Goal: Task Accomplishment & Management: Use online tool/utility

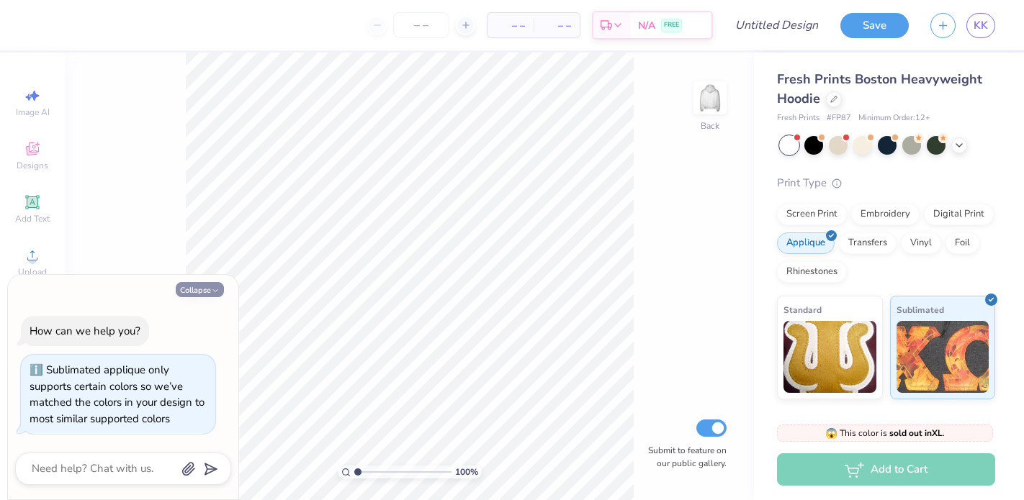
click at [211, 290] on icon "button" at bounding box center [215, 291] width 9 height 9
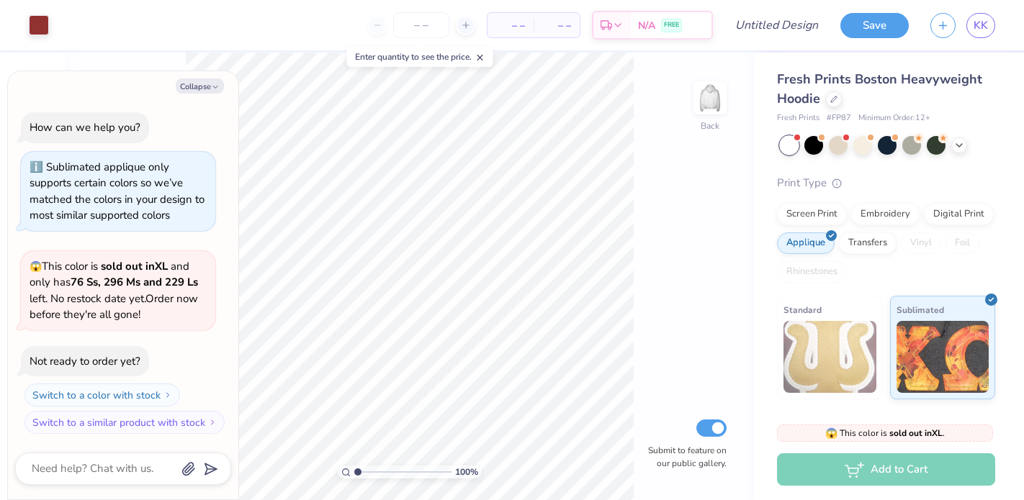
click at [195, 77] on div "Collapse How can we help you? Sublimated applique only supports certain colors …" at bounding box center [123, 285] width 230 height 428
click at [198, 86] on button "Collapse" at bounding box center [200, 85] width 48 height 15
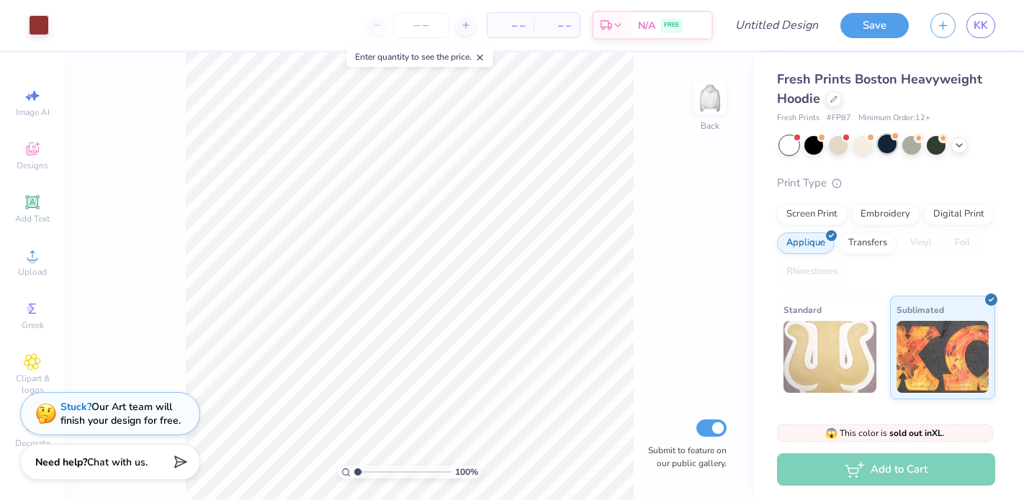
click at [892, 153] on div at bounding box center [887, 145] width 215 height 19
click at [887, 145] on div at bounding box center [887, 144] width 19 height 19
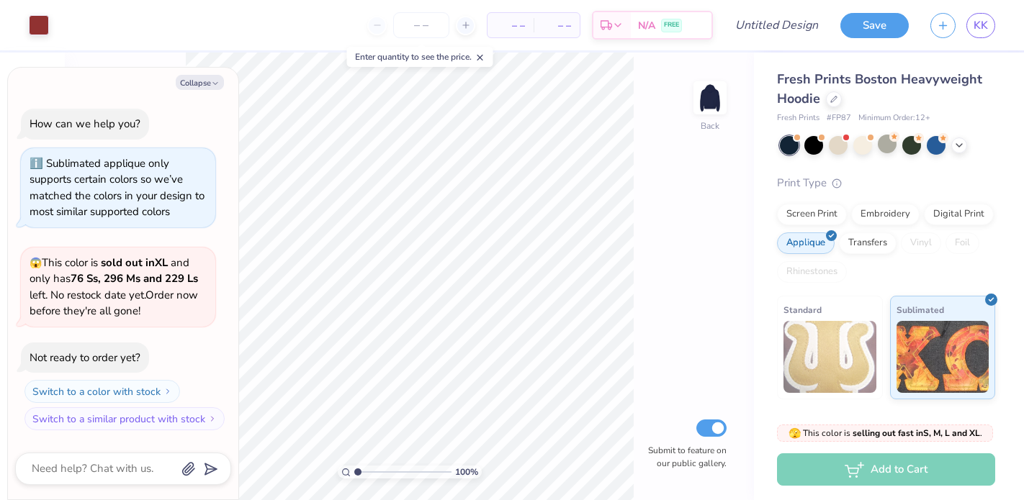
scroll to position [184, 0]
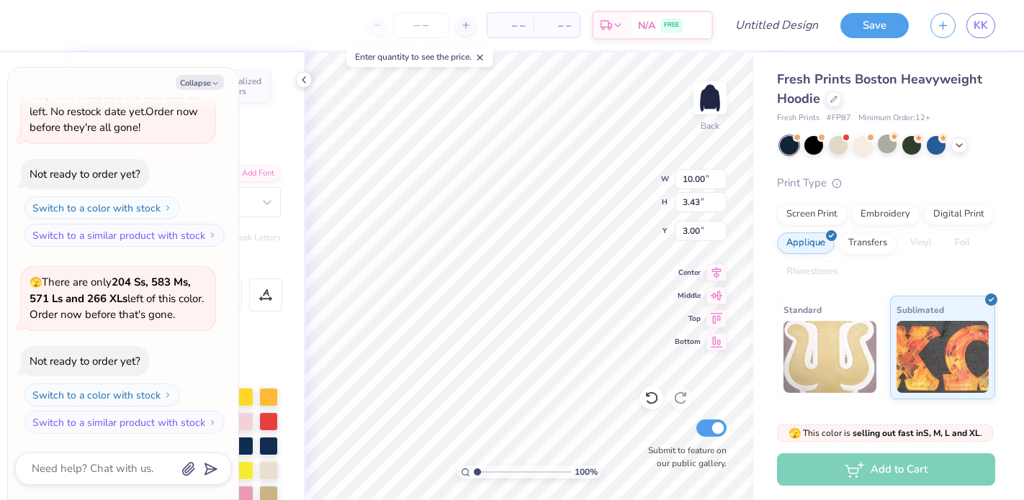
type textarea "x"
type textarea "S"
type textarea "x"
type textarea "Si"
type textarea "x"
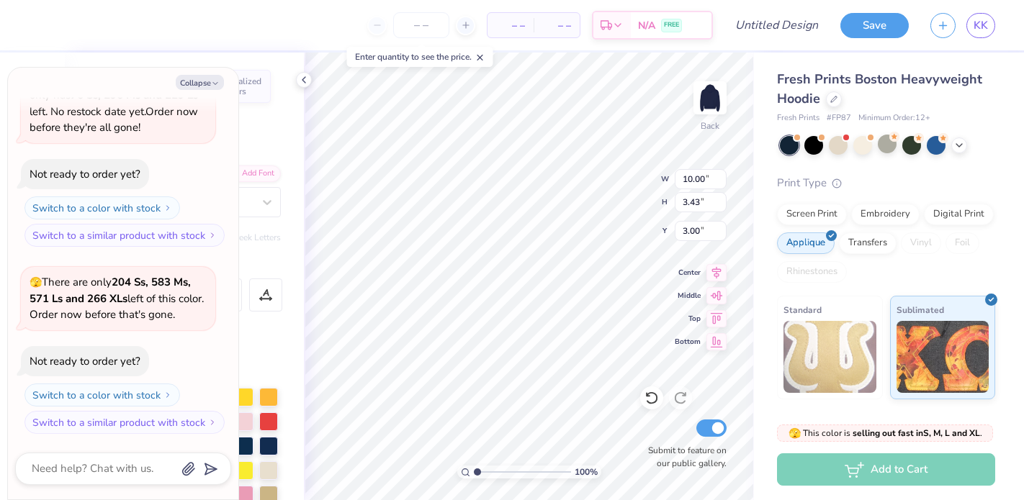
type textarea "Sis"
type textarea "x"
type textarea "Sist"
type textarea "x"
type textarea "Sis"
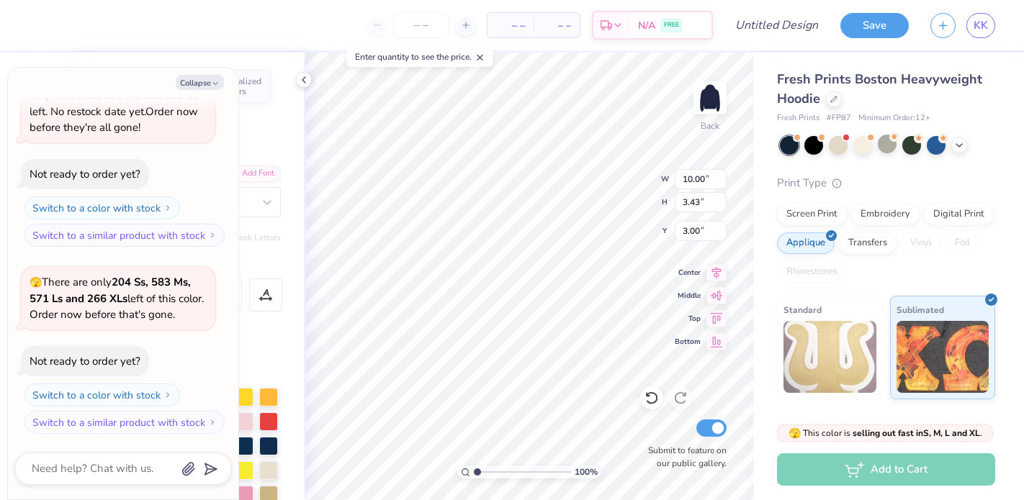
type textarea "x"
type textarea "Si"
type textarea "x"
type textarea "S"
type textarea "x"
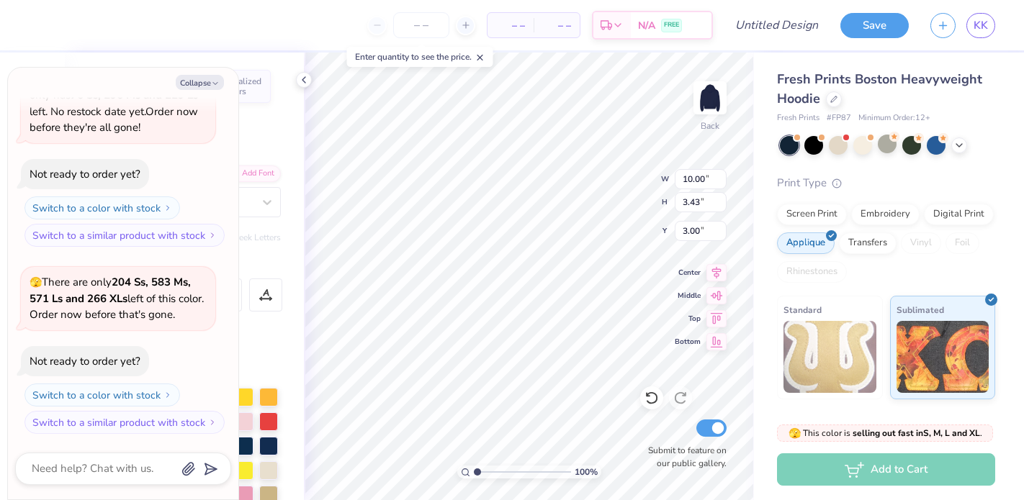
type textarea "x"
type textarea "C"
type textarea "x"
type textarea "Ch"
type textarea "x"
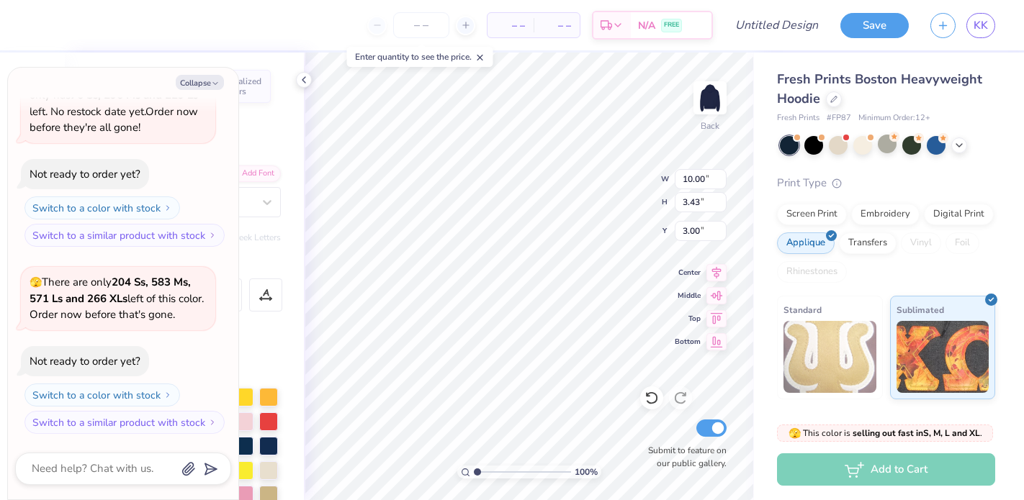
type textarea "Chi"
type textarea "x"
type textarea "Chi"
type textarea "x"
type textarea "Chi O"
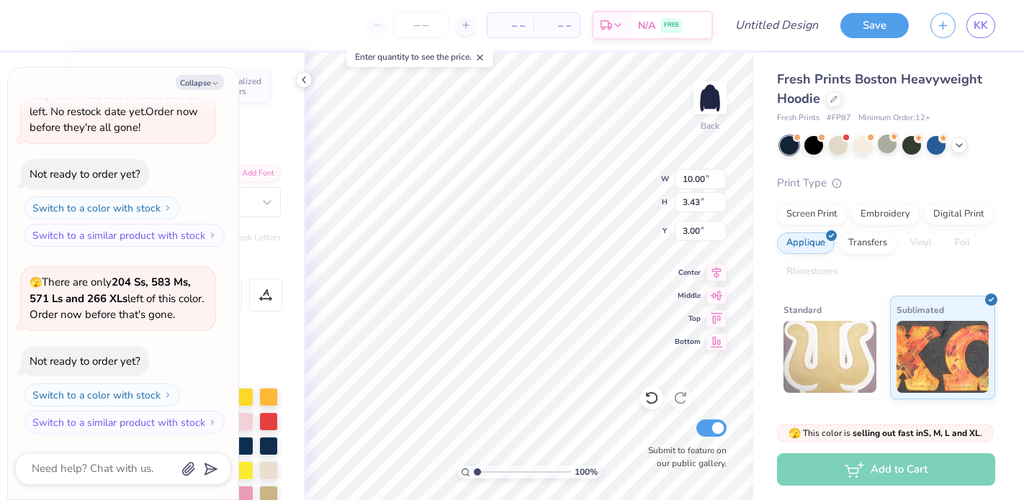
scroll to position [0, 0]
type textarea "x"
type textarea "Chi Om"
type textarea "x"
type textarea "Chi Ome"
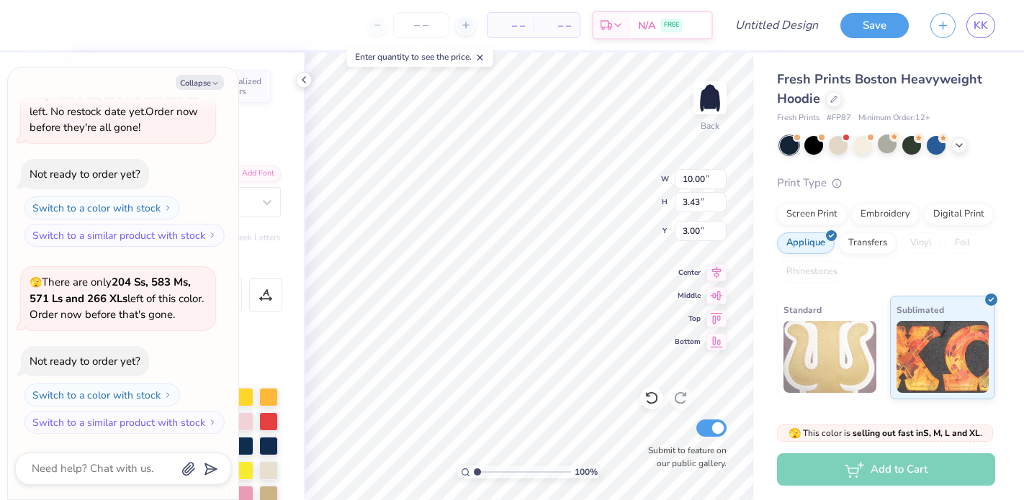
type textarea "x"
type textarea "Chi Omeg"
type textarea "x"
type textarea "Chi Omega"
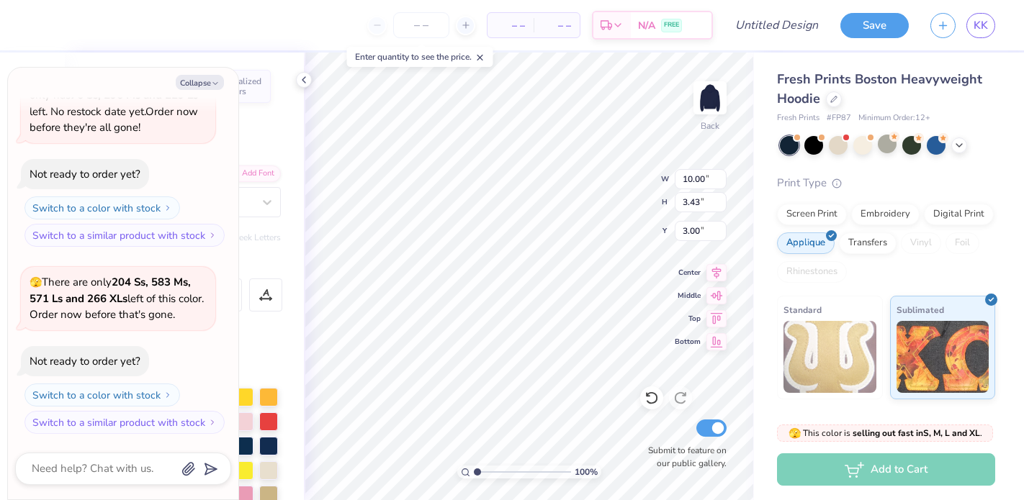
type textarea "x"
type textarea "Chi Omega"
type textarea "x"
click at [302, 87] on div at bounding box center [304, 80] width 16 height 16
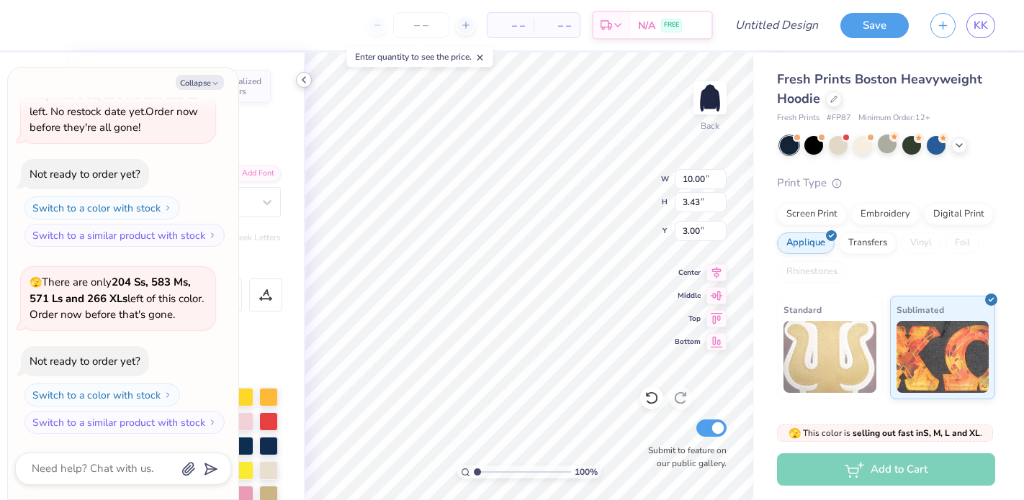
type textarea "x"
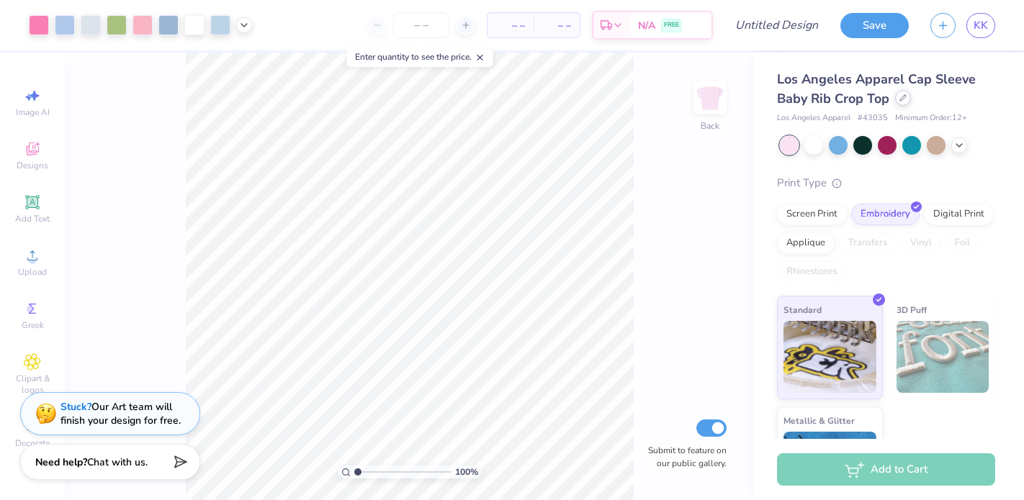
click at [901, 101] on icon at bounding box center [902, 97] width 7 height 7
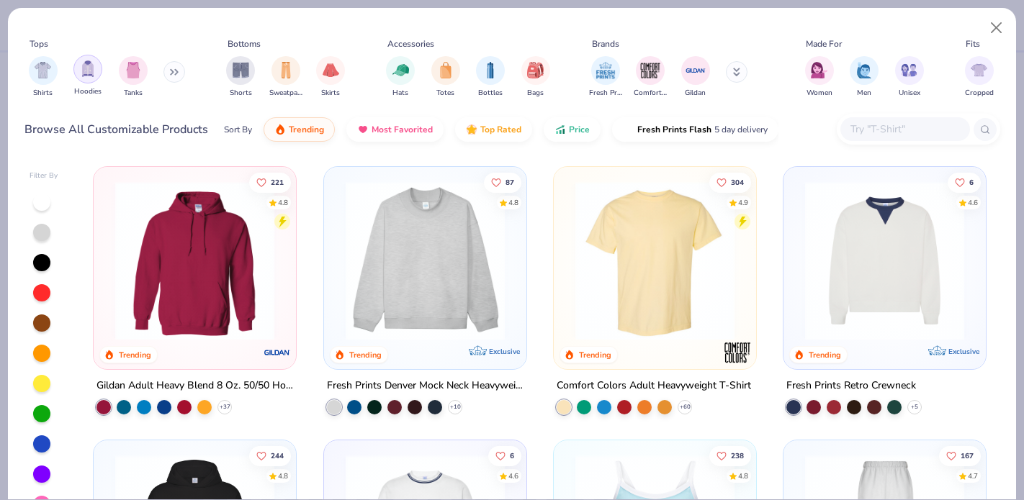
click at [91, 69] on img "filter for Hoodies" at bounding box center [88, 68] width 16 height 17
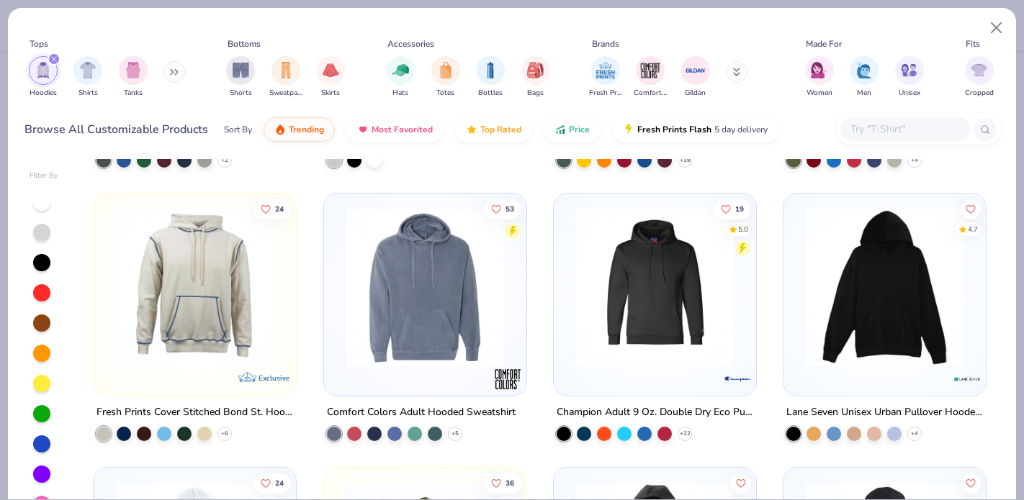
scroll to position [1337, 0]
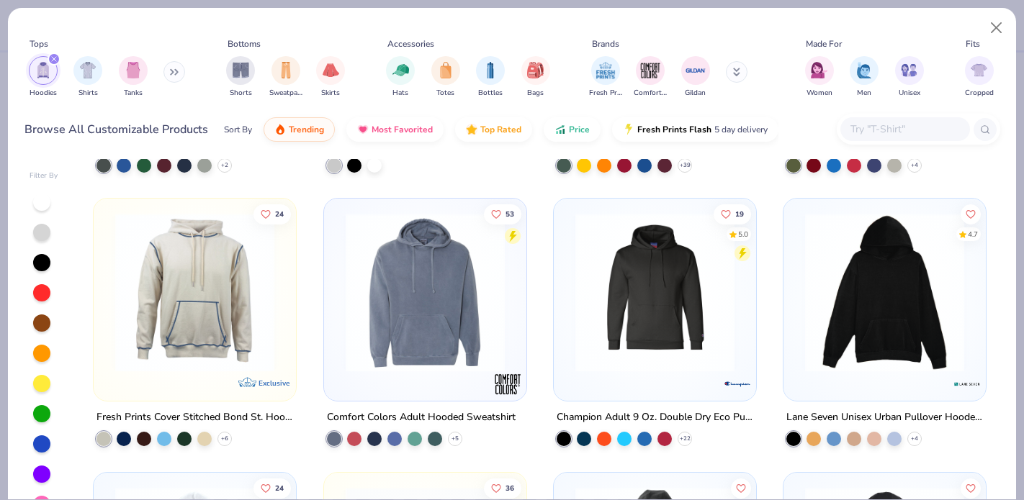
click at [54, 60] on icon "filter for Hoodies" at bounding box center [54, 59] width 4 height 4
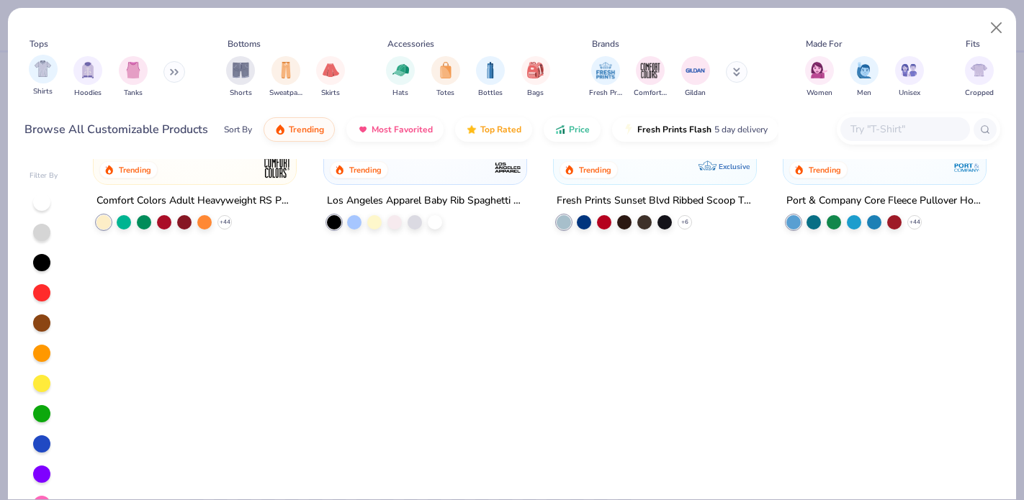
scroll to position [1279, 0]
click at [162, 76] on div "Shirts Hoodies Tanks" at bounding box center [107, 76] width 166 height 53
click at [171, 76] on button at bounding box center [174, 72] width 22 height 22
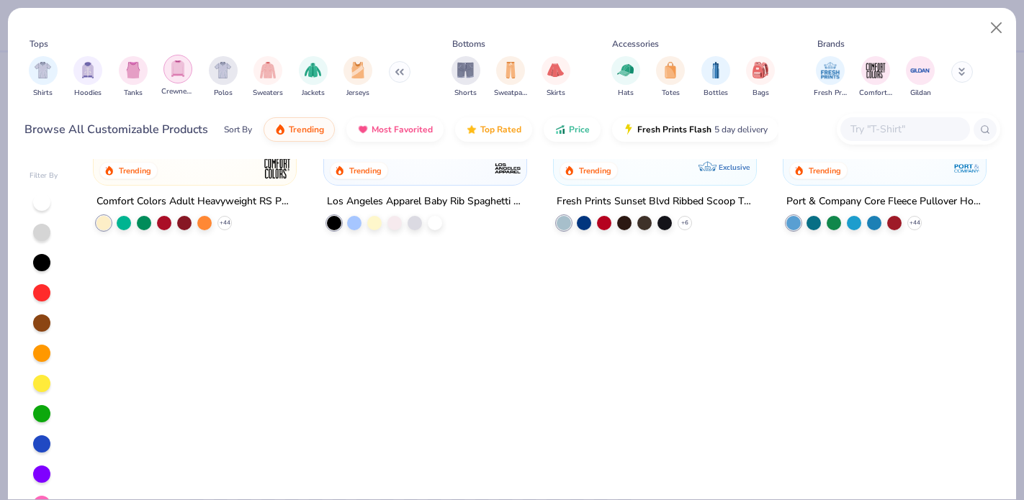
click at [176, 72] on img "filter for Crewnecks" at bounding box center [178, 68] width 16 height 17
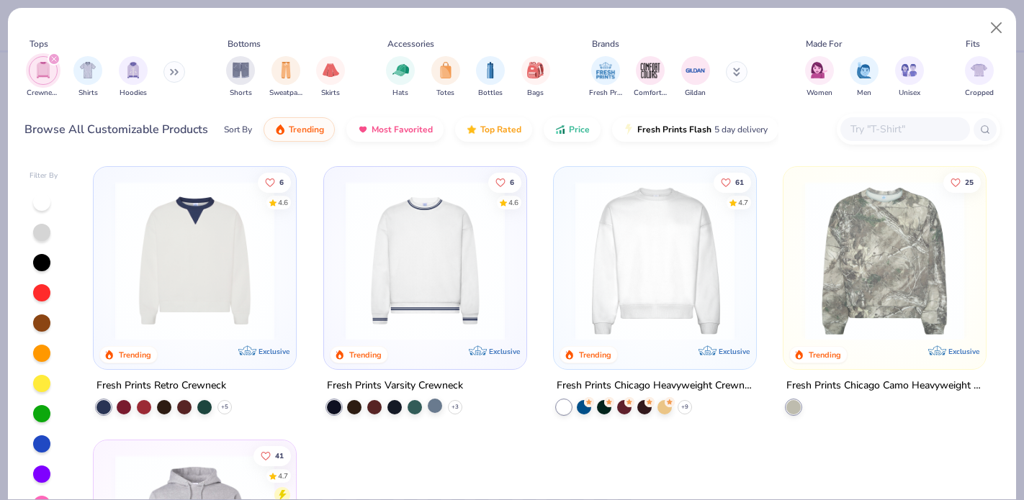
click at [433, 405] on div at bounding box center [435, 406] width 14 height 14
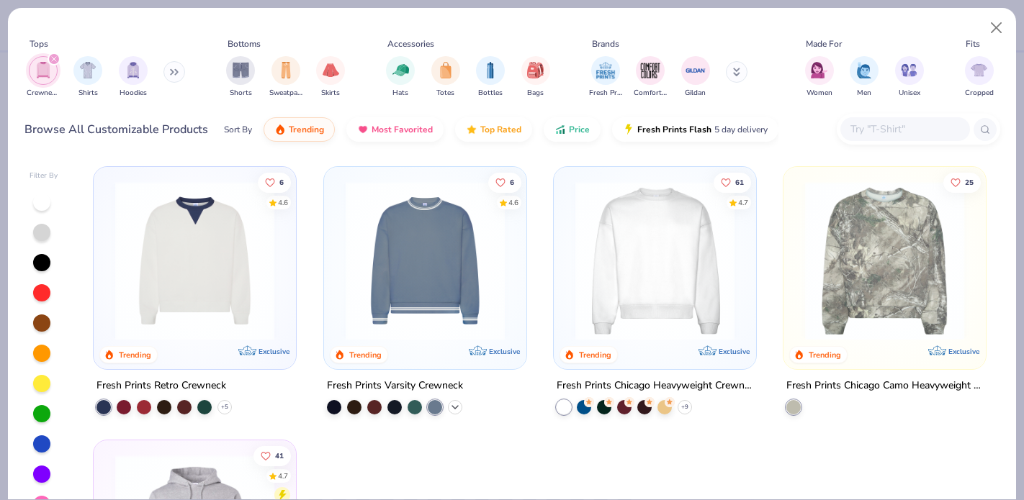
click at [453, 405] on icon at bounding box center [455, 408] width 12 height 12
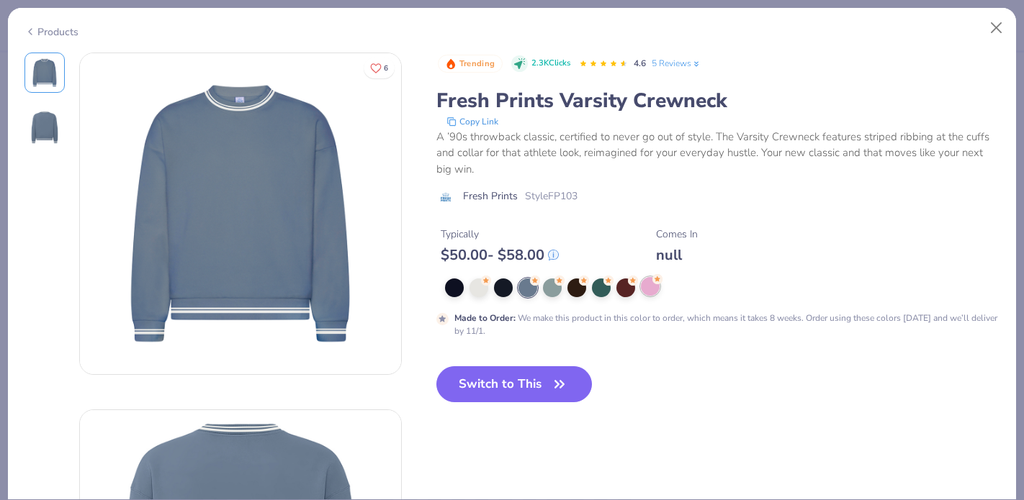
click at [651, 288] on div at bounding box center [650, 286] width 19 height 19
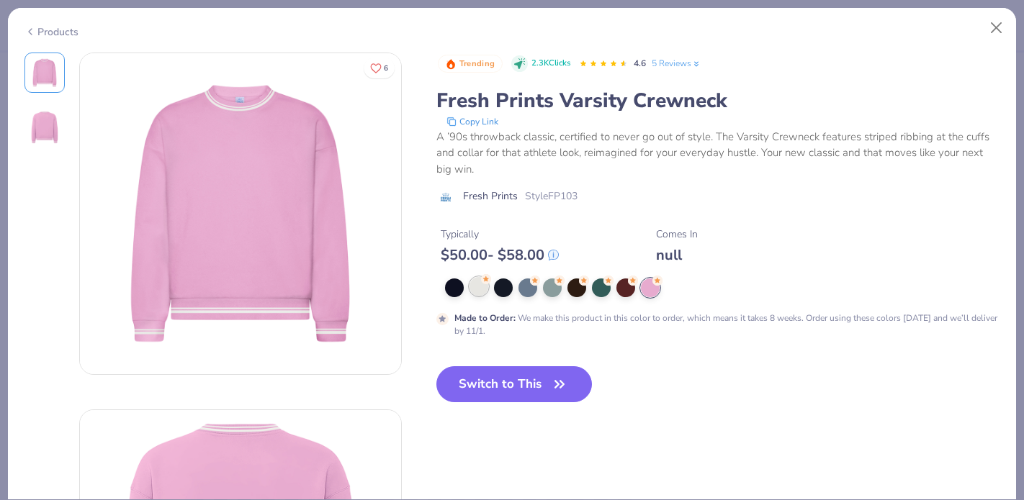
click at [480, 289] on div at bounding box center [478, 286] width 19 height 19
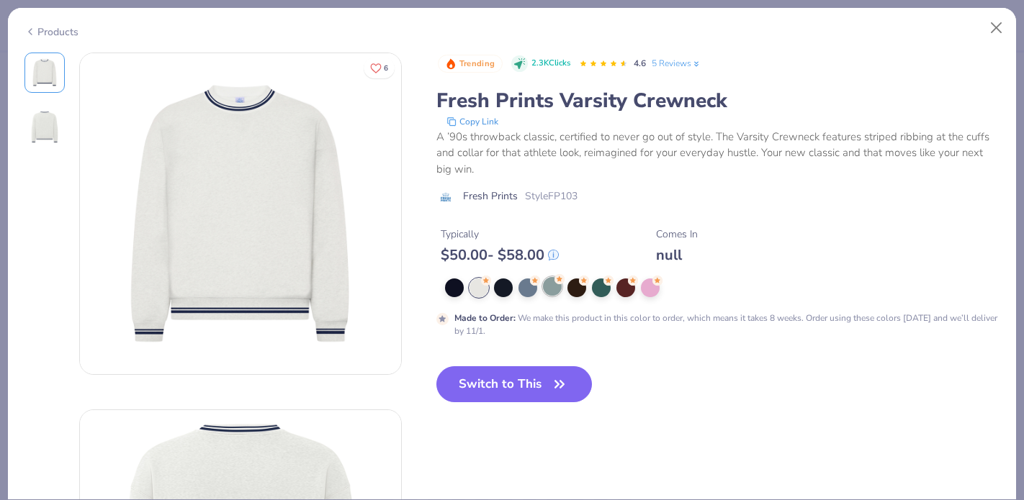
click at [553, 289] on div at bounding box center [552, 286] width 19 height 19
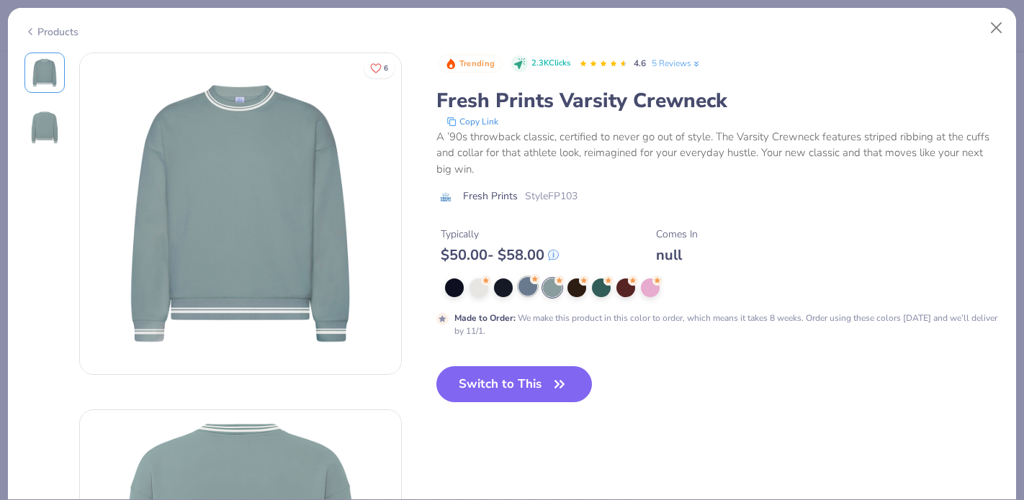
click at [526, 291] on div at bounding box center [527, 286] width 19 height 19
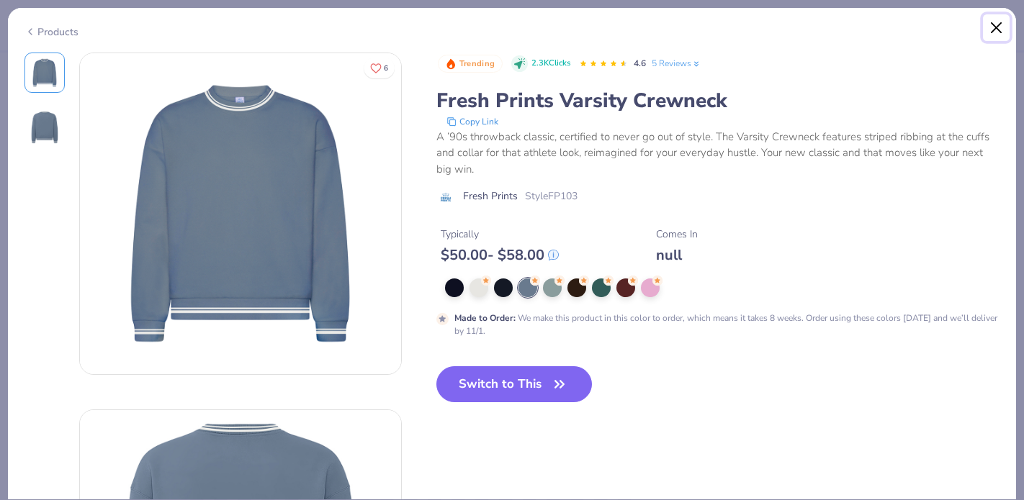
click at [994, 27] on button "Close" at bounding box center [996, 27] width 27 height 27
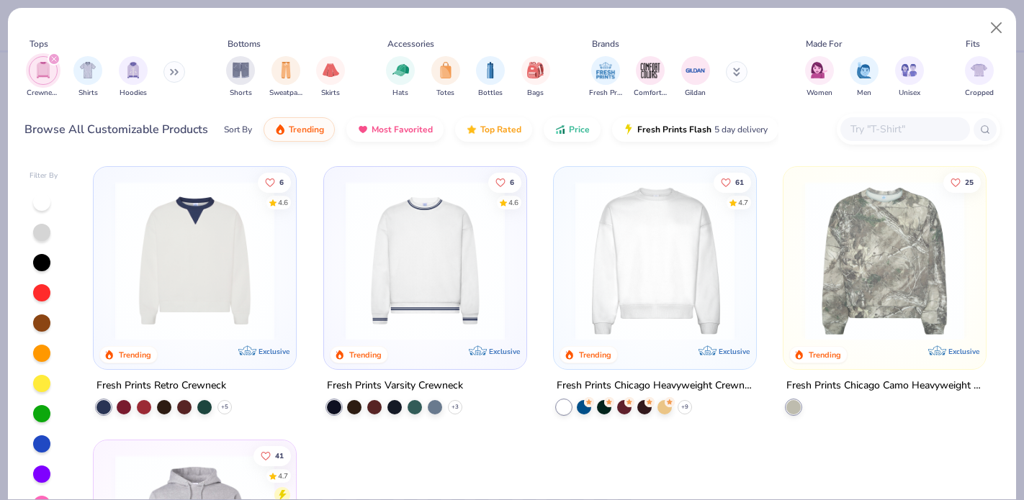
click at [739, 69] on button at bounding box center [737, 72] width 22 height 22
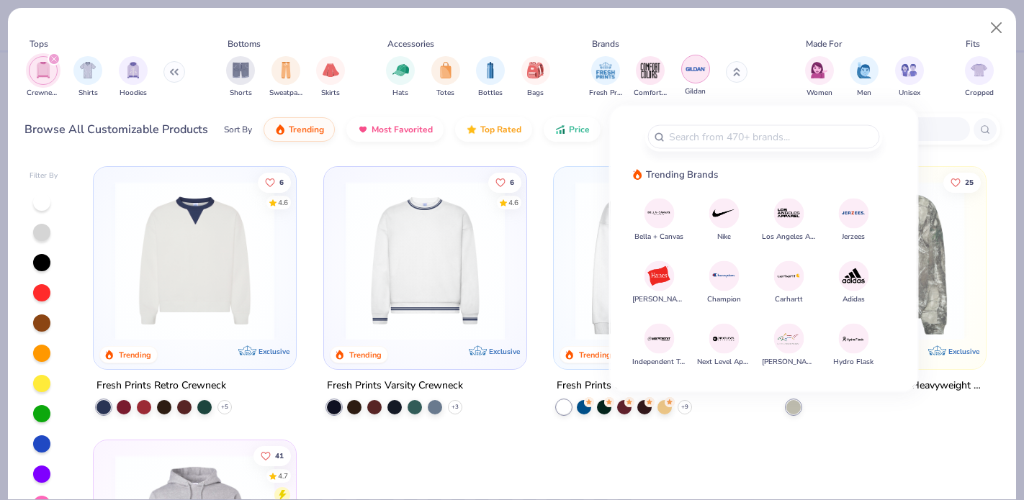
click at [689, 77] on img "filter for Gildan" at bounding box center [696, 69] width 22 height 22
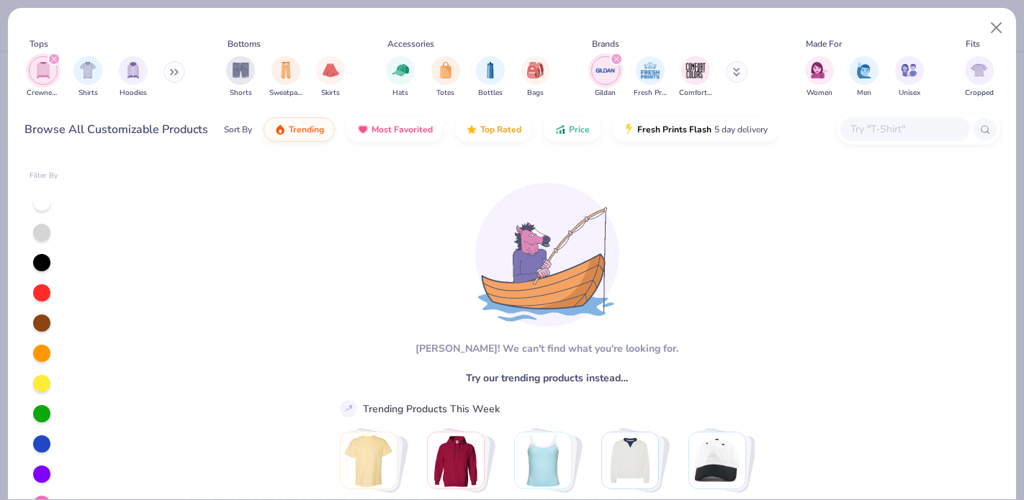
click at [621, 56] on div "filter for Gildan" at bounding box center [616, 59] width 13 height 13
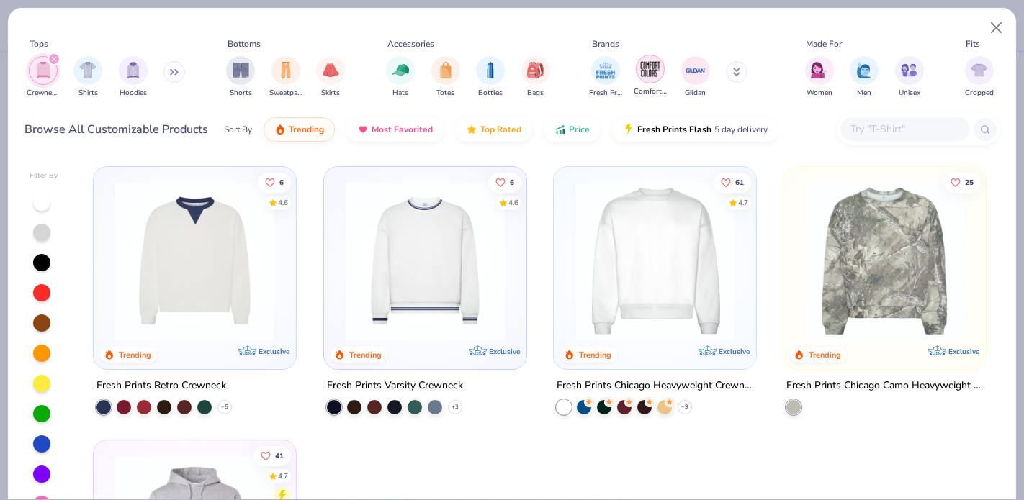
click at [646, 73] on img "filter for Comfort Colors" at bounding box center [650, 69] width 22 height 22
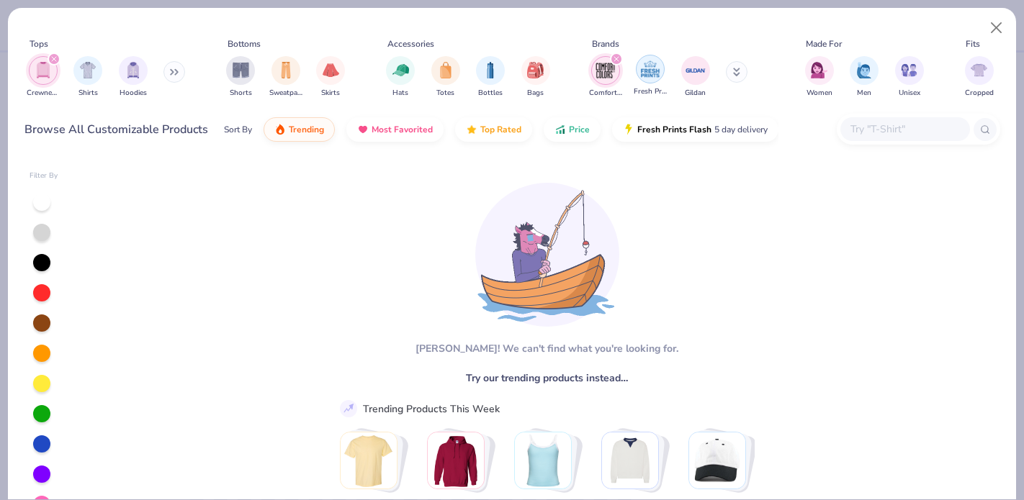
click at [614, 59] on icon "filter for Comfort Colors" at bounding box center [616, 59] width 6 height 6
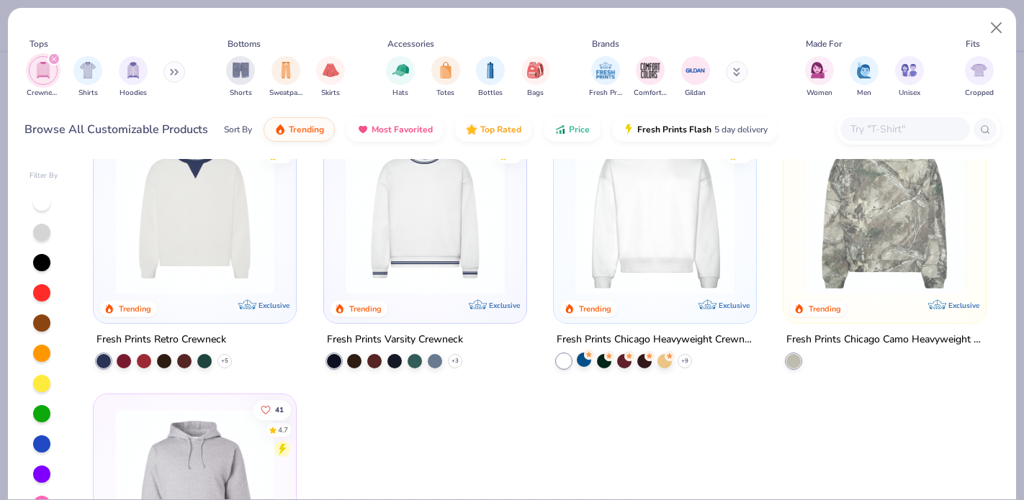
scroll to position [48, 0]
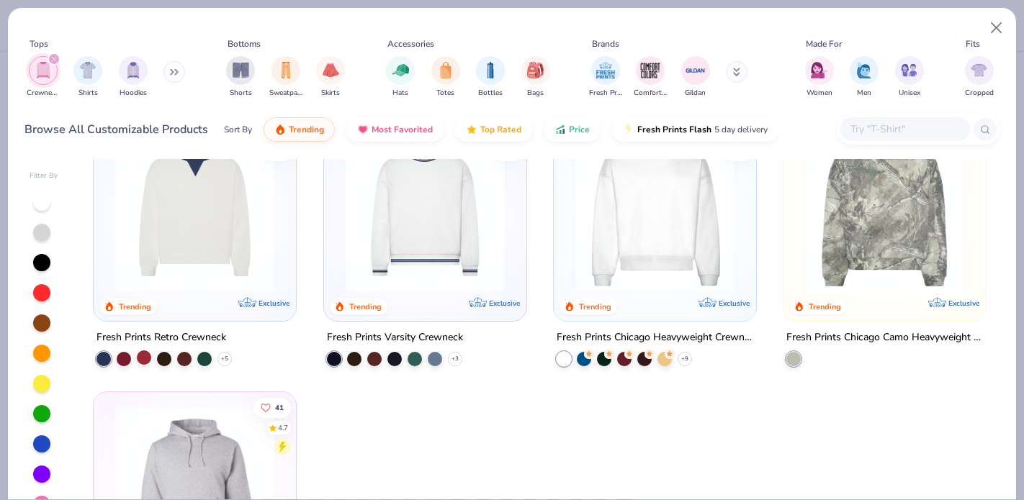
click at [145, 361] on div at bounding box center [144, 358] width 14 height 14
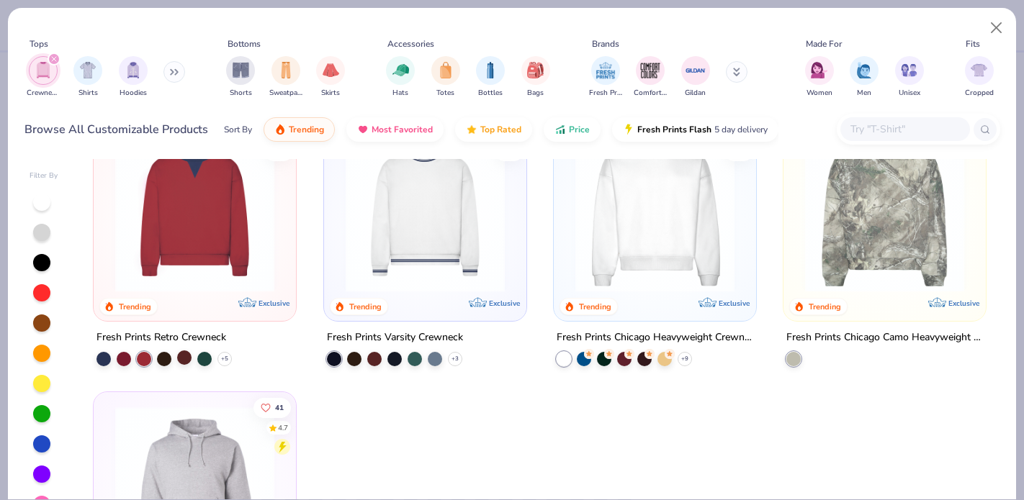
scroll to position [9, 0]
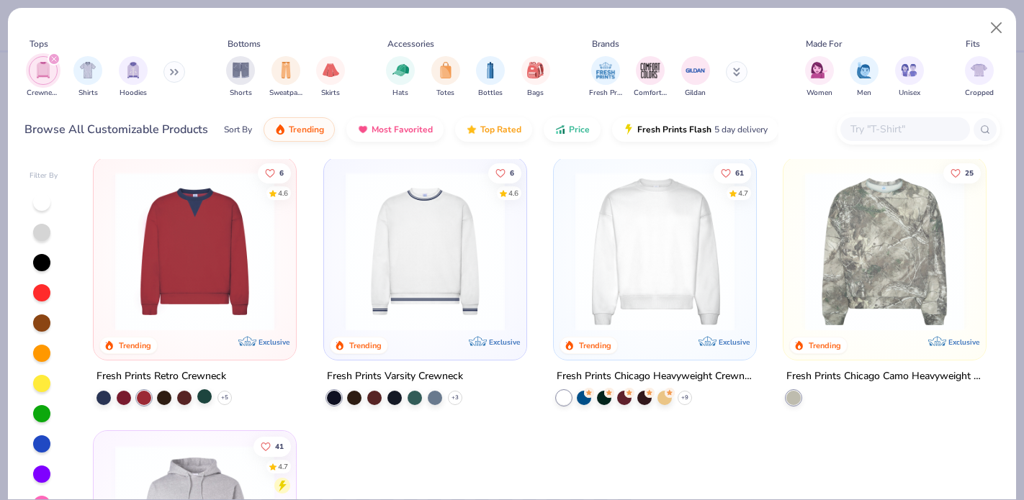
click at [210, 396] on div at bounding box center [204, 397] width 14 height 14
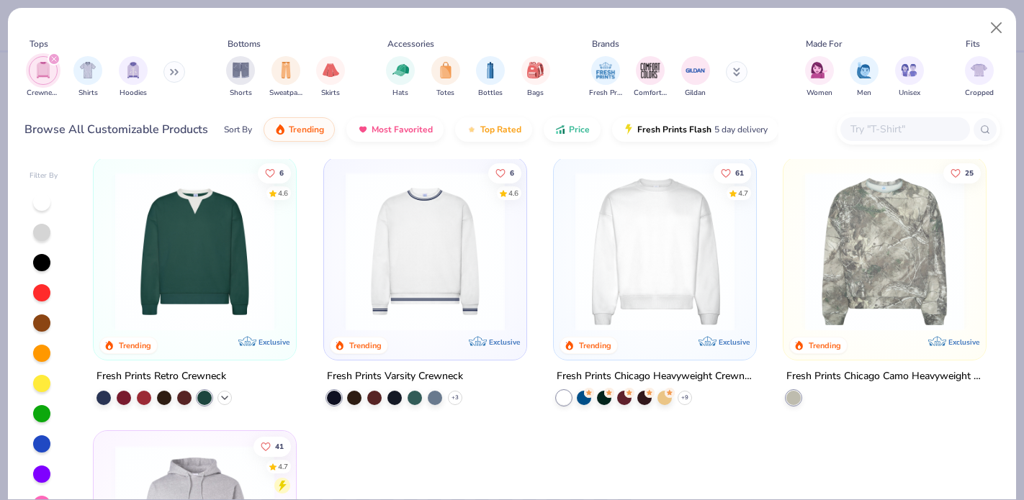
click at [222, 397] on icon at bounding box center [225, 398] width 12 height 12
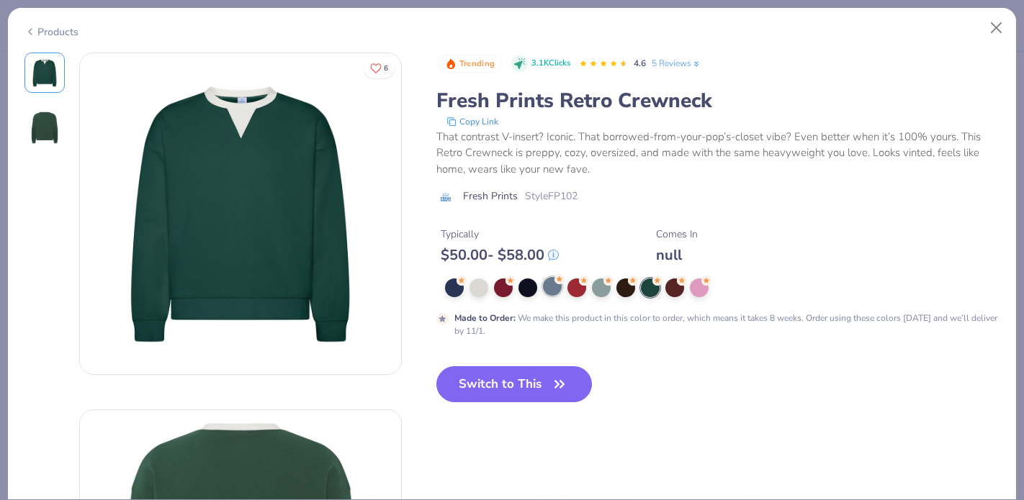
click at [548, 285] on div at bounding box center [552, 286] width 19 height 19
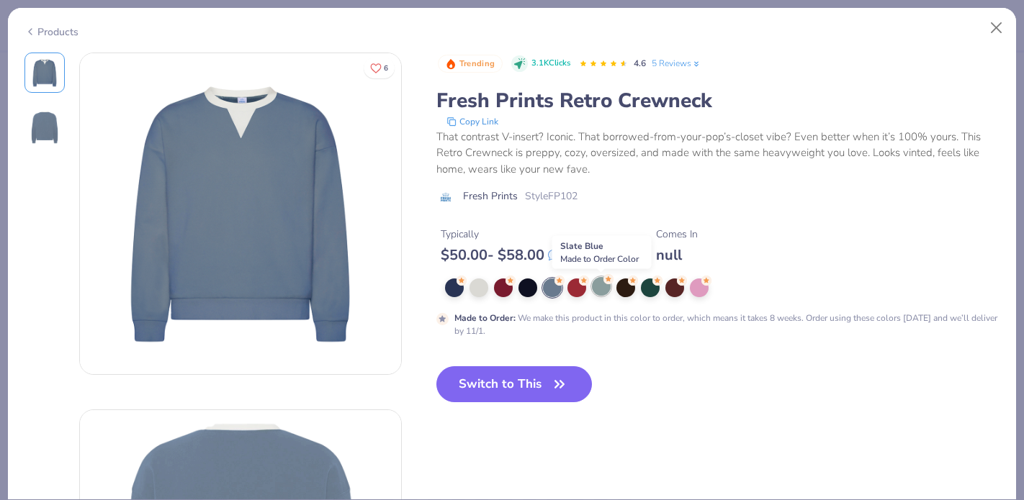
click at [603, 288] on div at bounding box center [601, 286] width 19 height 19
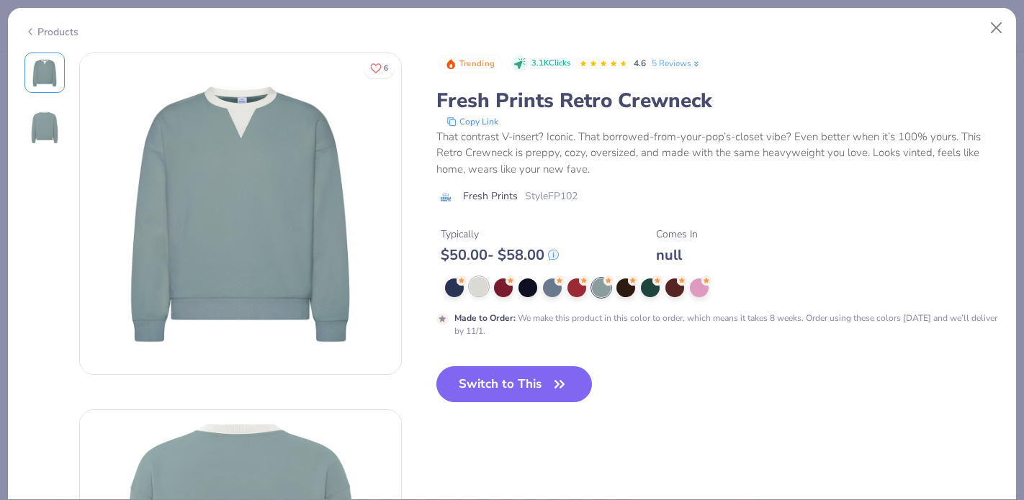
click at [477, 287] on div at bounding box center [478, 286] width 19 height 19
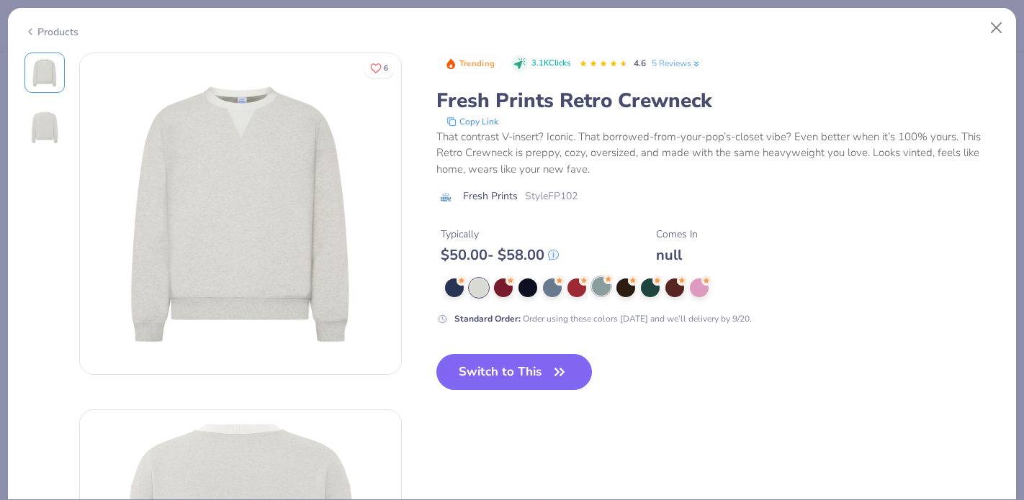
click at [600, 287] on div at bounding box center [601, 286] width 19 height 19
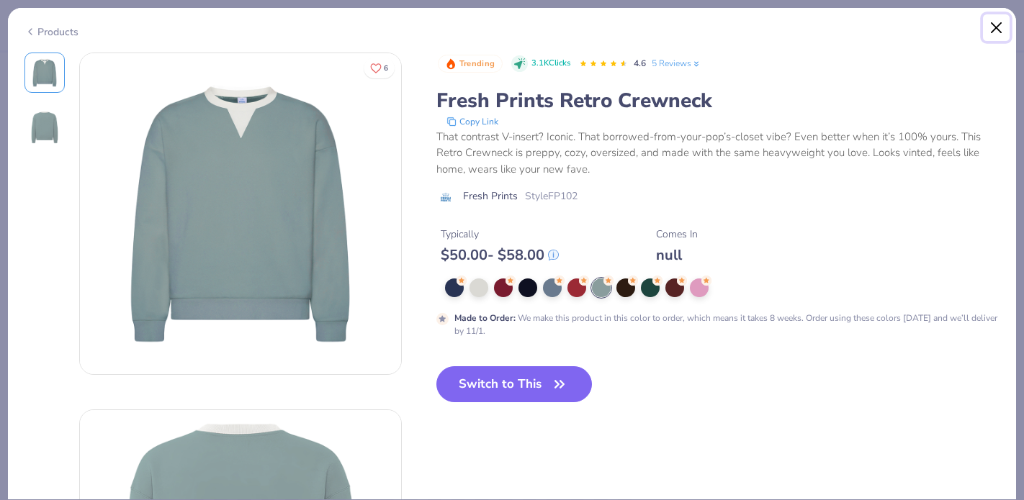
click at [999, 27] on button "Close" at bounding box center [996, 27] width 27 height 27
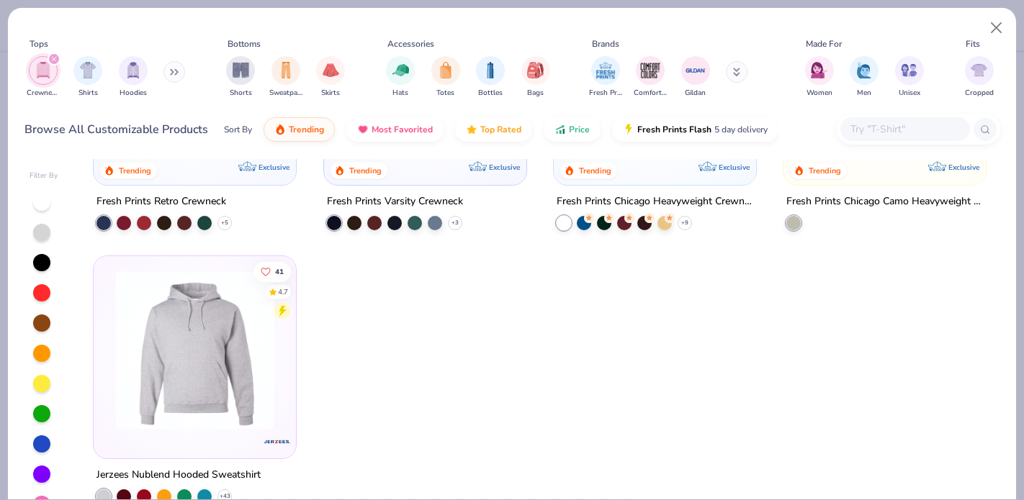
scroll to position [28, 0]
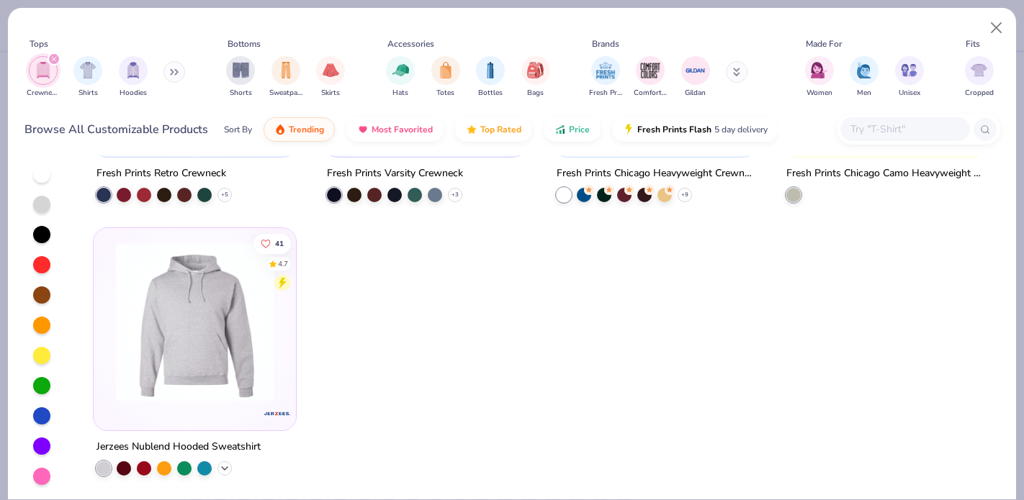
click at [228, 465] on icon at bounding box center [225, 469] width 12 height 12
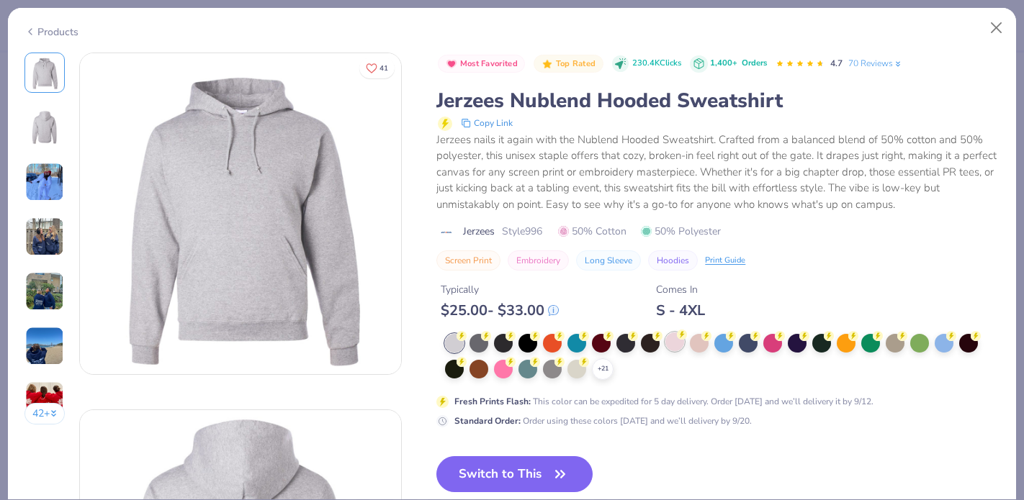
click at [666, 345] on div at bounding box center [674, 342] width 19 height 19
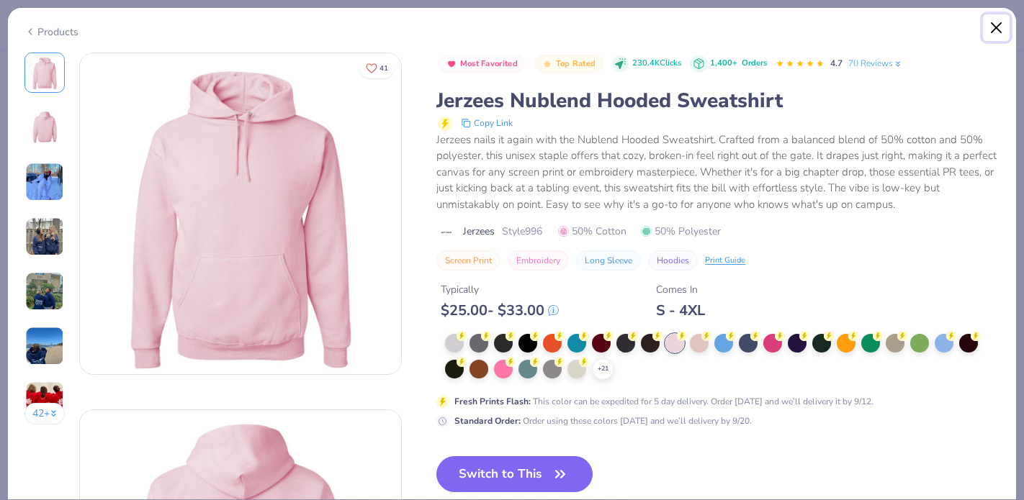
click at [994, 28] on button "Close" at bounding box center [996, 27] width 27 height 27
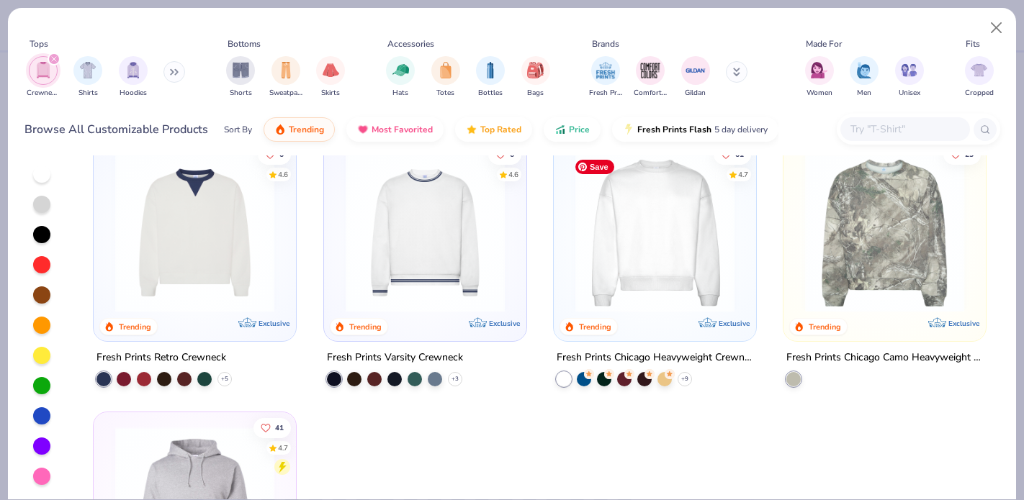
click at [679, 261] on img at bounding box center [655, 232] width 174 height 159
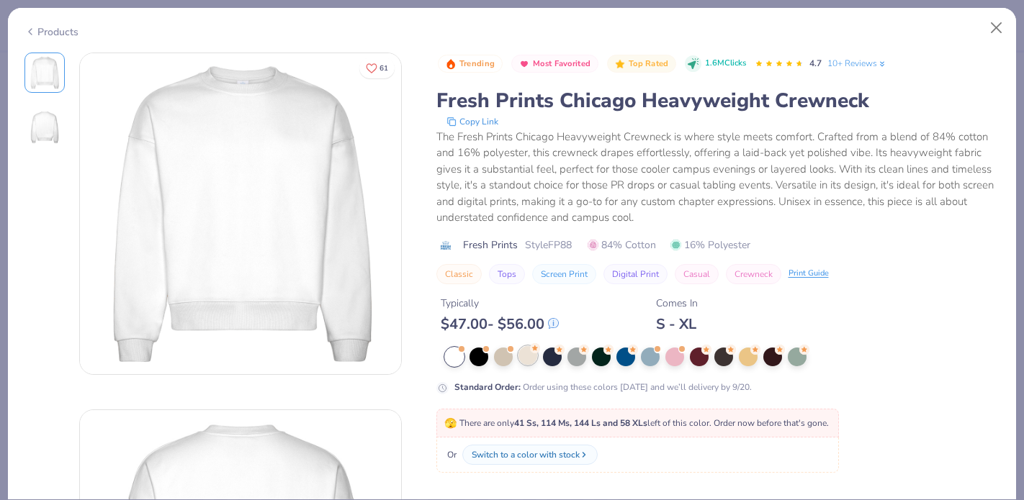
click at [523, 360] on div at bounding box center [527, 355] width 19 height 19
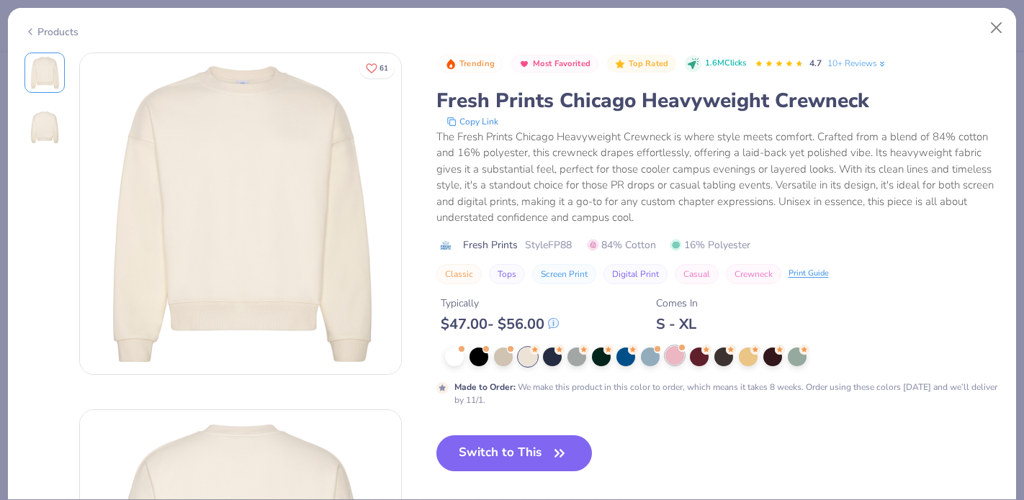
click at [672, 359] on div at bounding box center [674, 355] width 19 height 19
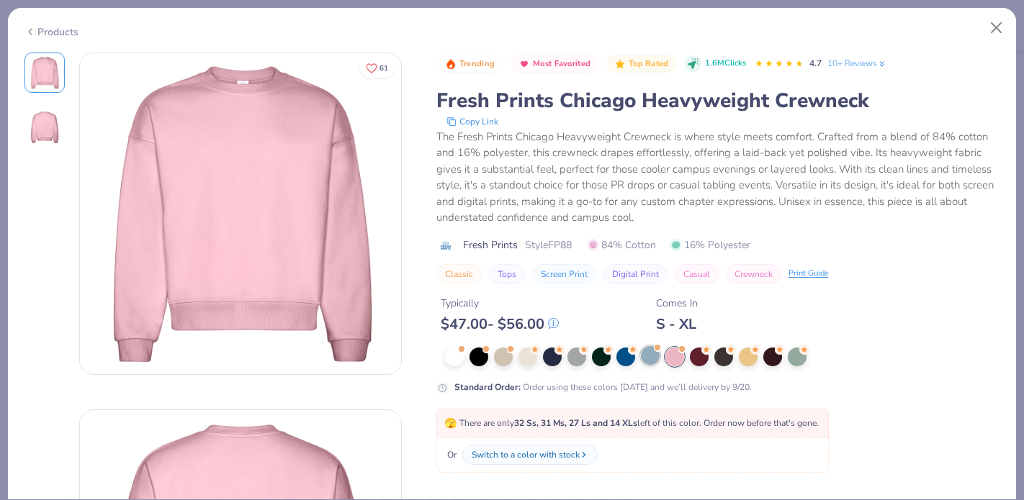
click at [652, 352] on div at bounding box center [650, 355] width 19 height 19
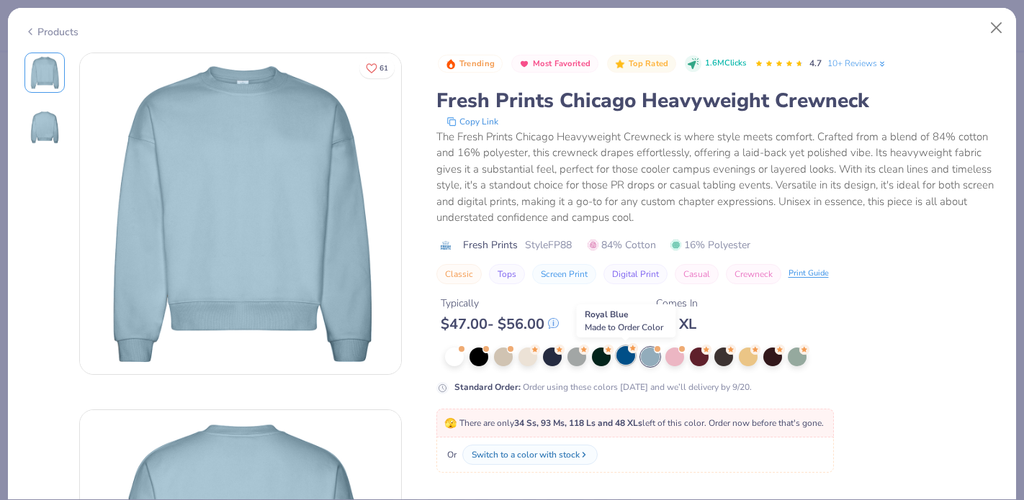
click at [624, 357] on div at bounding box center [625, 355] width 19 height 19
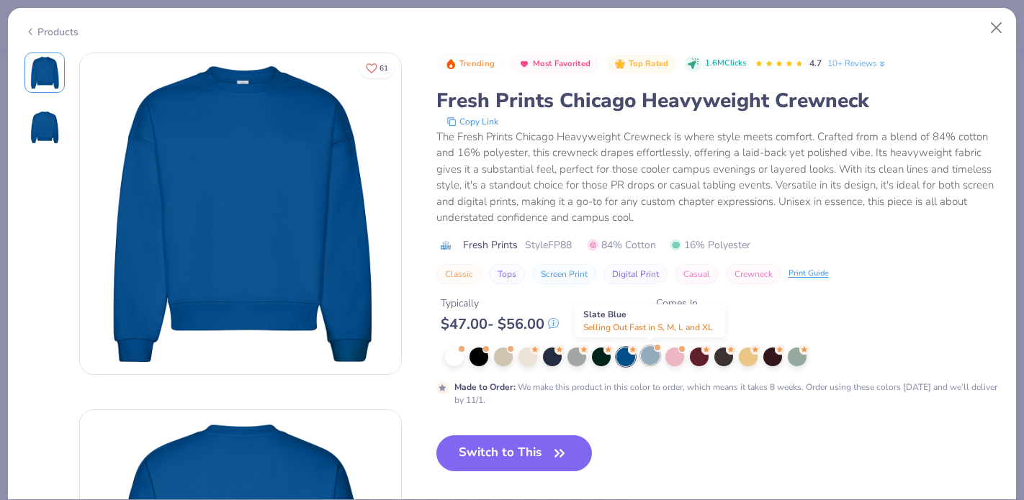
click at [652, 358] on div at bounding box center [650, 355] width 19 height 19
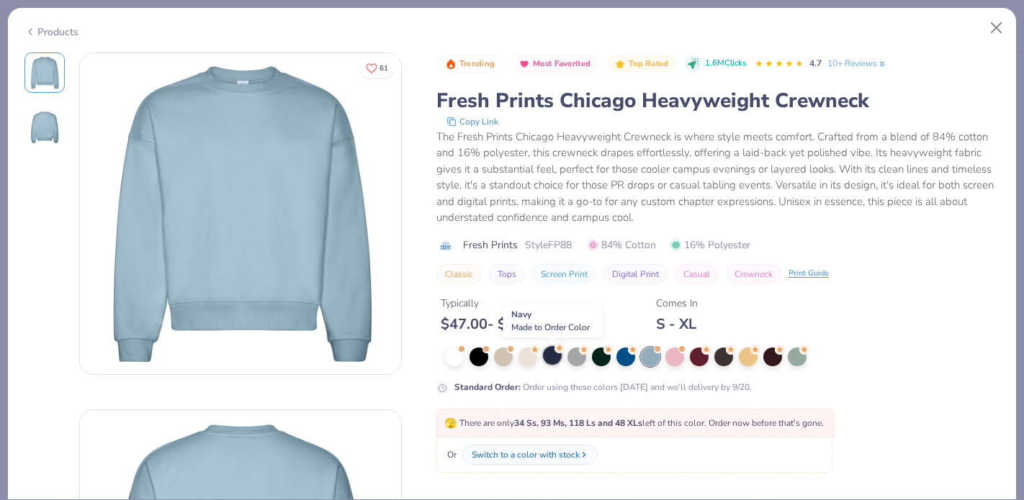
click at [546, 359] on div at bounding box center [552, 355] width 19 height 19
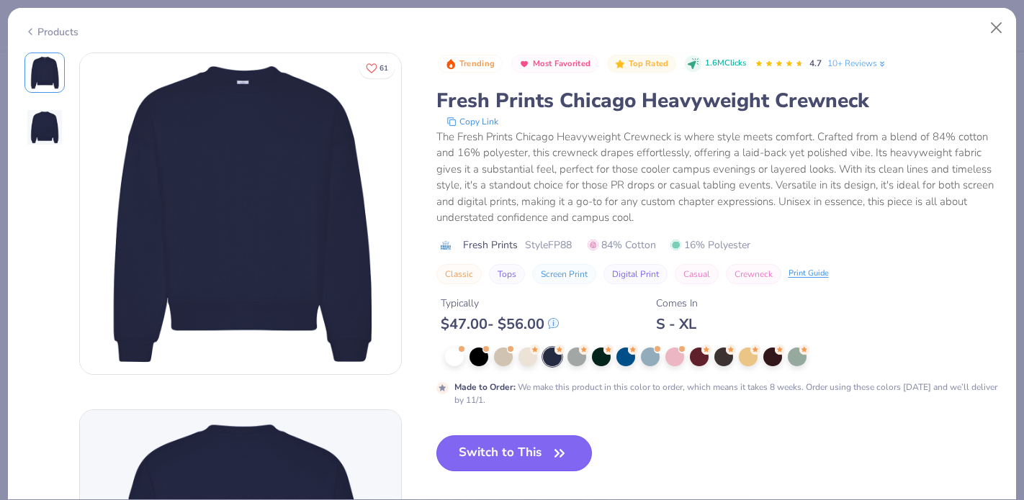
click at [509, 449] on button "Switch to This" at bounding box center [514, 454] width 156 height 36
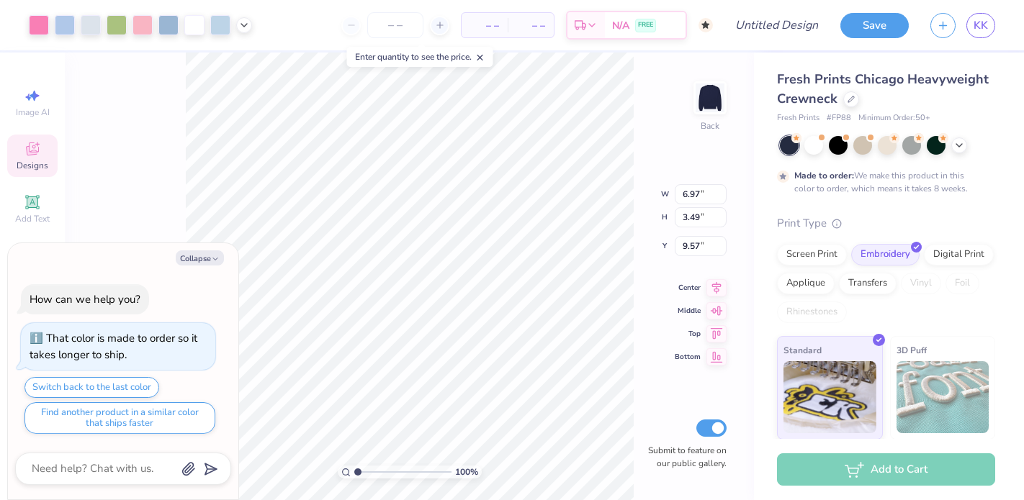
type textarea "x"
type input "3.72"
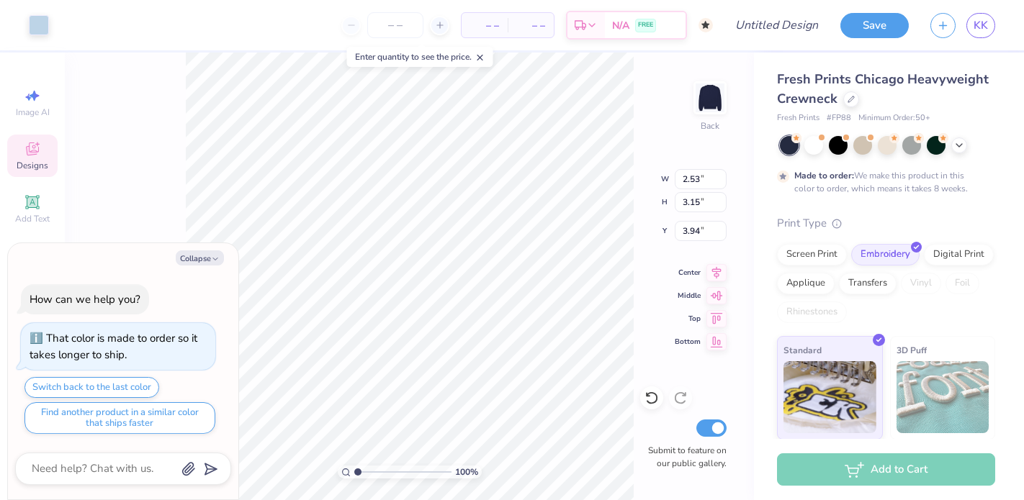
type textarea "x"
type input "3.99"
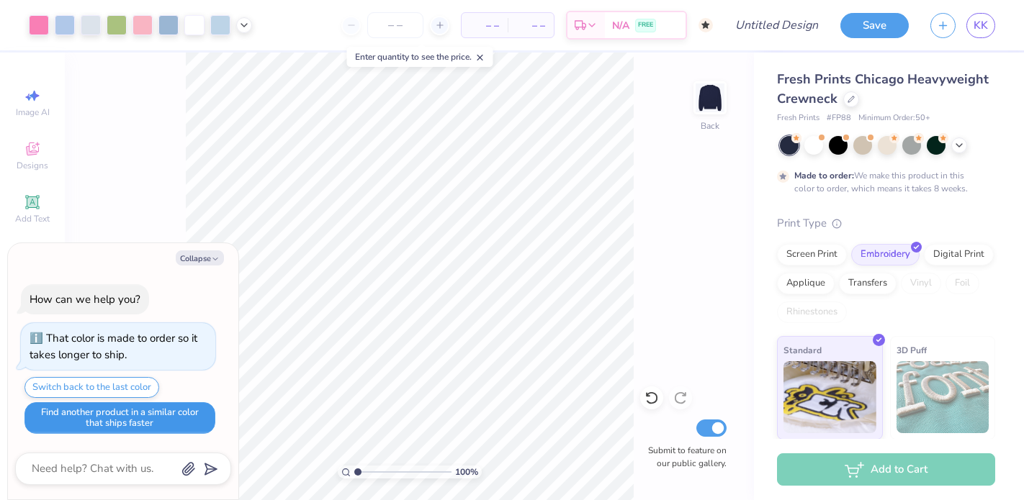
click at [174, 420] on button "Find another product in a similar color that ships faster" at bounding box center [119, 418] width 191 height 32
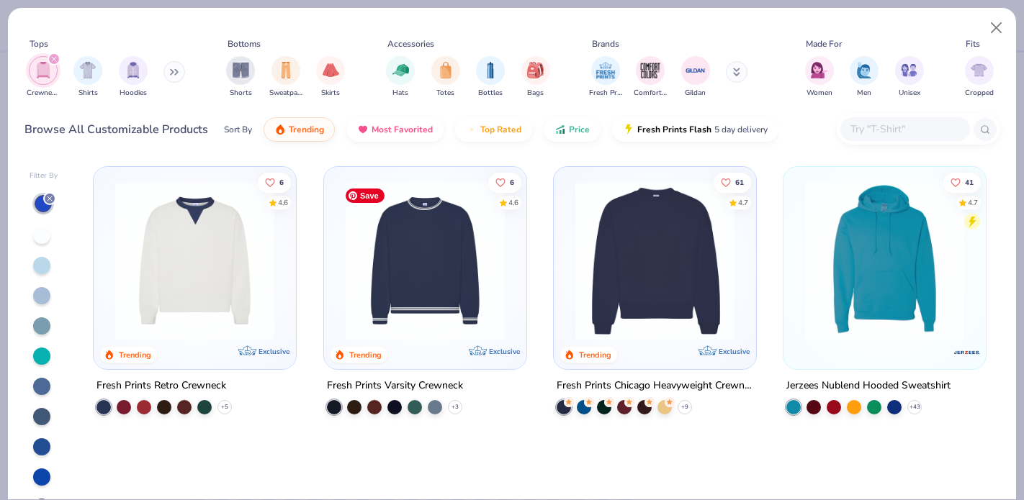
click at [401, 271] on img at bounding box center [425, 260] width 174 height 159
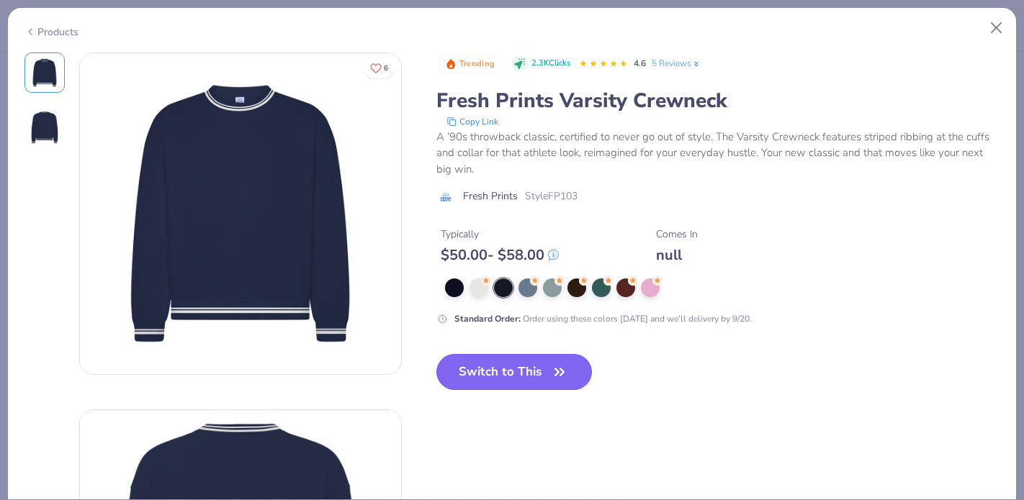
click at [550, 382] on span "button" at bounding box center [559, 372] width 20 height 20
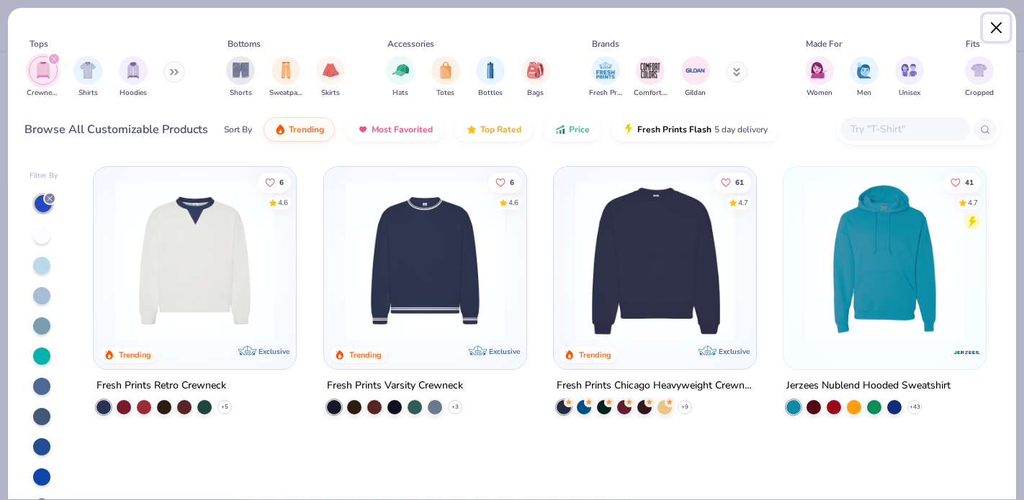
click at [1005, 19] on button "Close" at bounding box center [996, 27] width 27 height 27
click at [992, 29] on button "Close" at bounding box center [996, 27] width 27 height 27
click at [469, 305] on img at bounding box center [425, 260] width 174 height 159
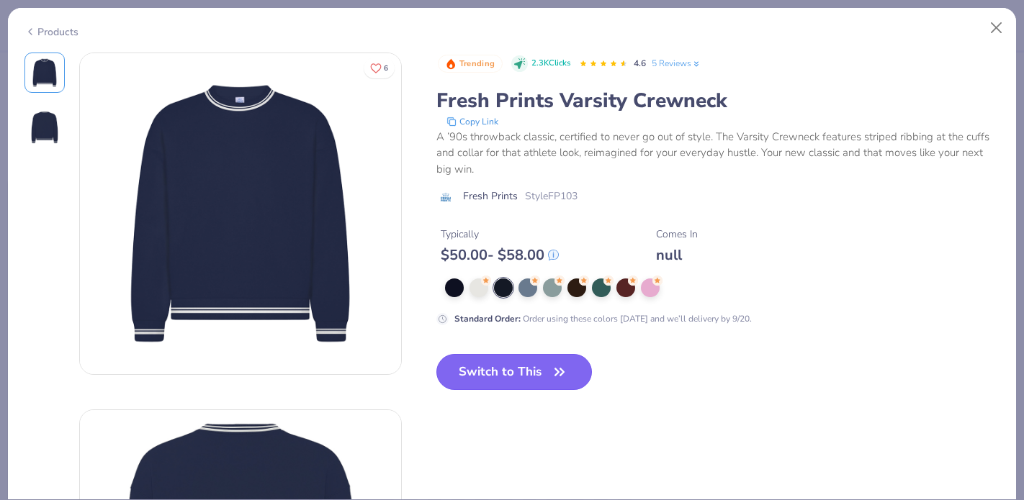
click at [487, 366] on button "Switch to This" at bounding box center [514, 372] width 156 height 36
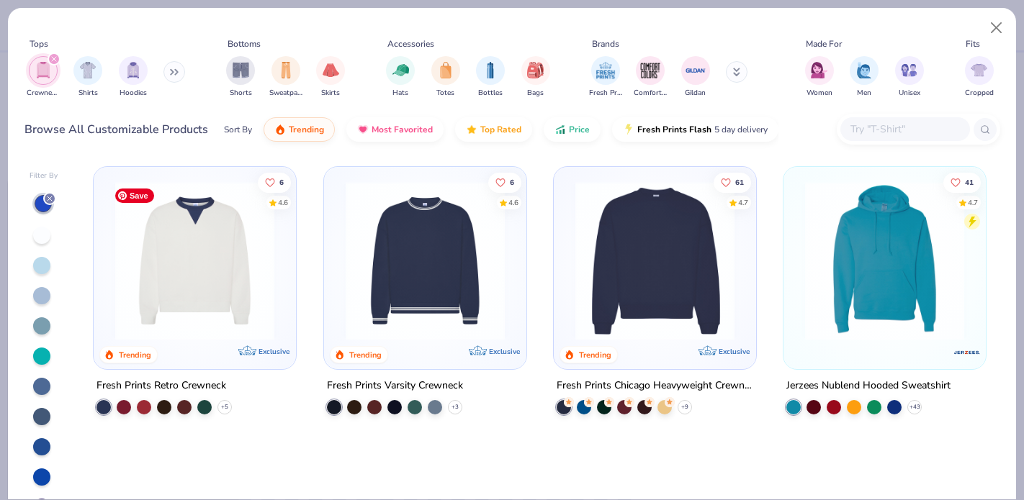
click at [195, 284] on img at bounding box center [195, 260] width 174 height 159
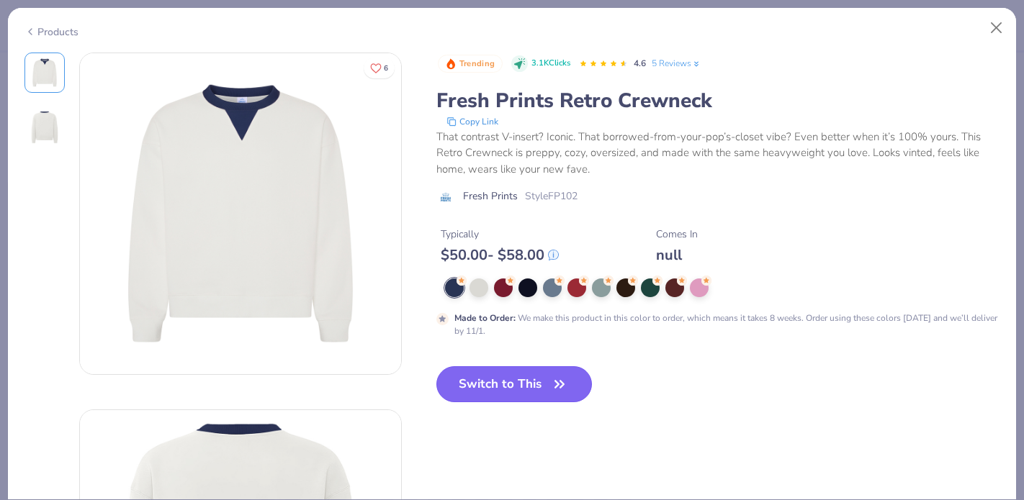
click at [461, 380] on button "Switch to This" at bounding box center [514, 384] width 156 height 36
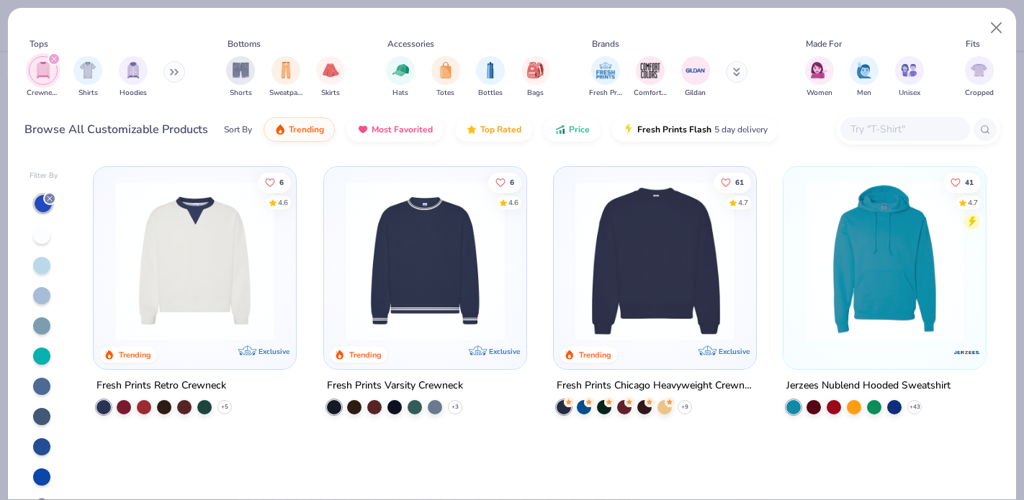
click at [51, 64] on div "filter for Crewnecks" at bounding box center [54, 59] width 13 height 13
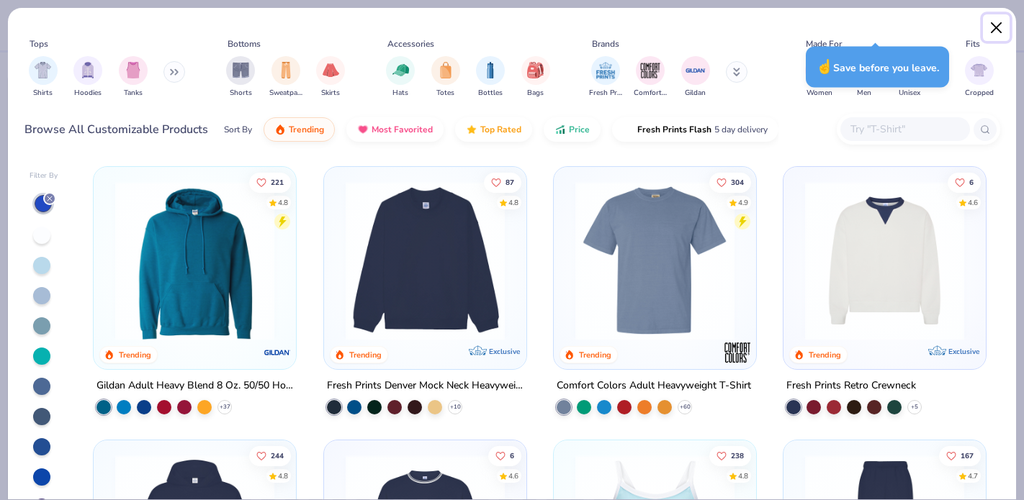
click at [998, 24] on button "Close" at bounding box center [996, 27] width 27 height 27
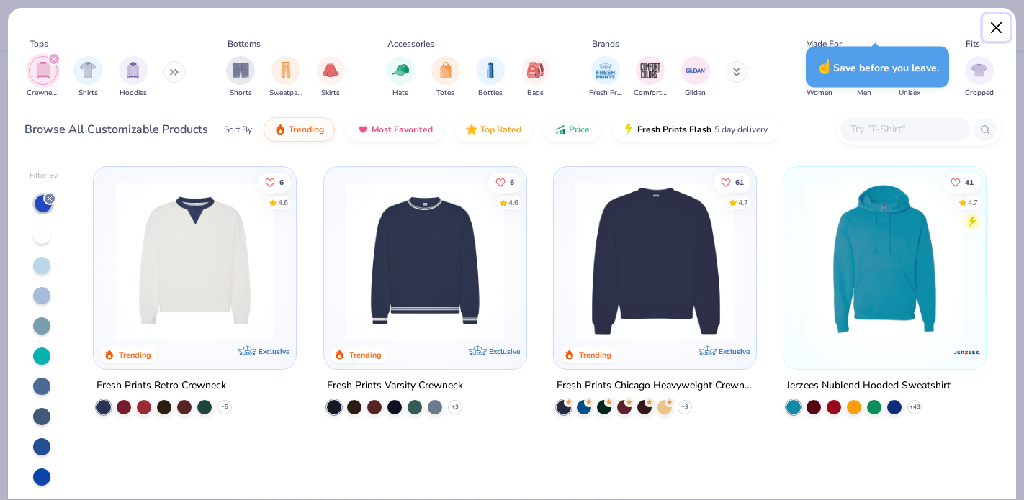
click at [998, 25] on button "Close" at bounding box center [996, 27] width 27 height 27
click at [1016, 19] on div "Tops Crewnecks Shirts Hoodies Bottoms Shorts Sweatpants Skirts Accessories Hats…" at bounding box center [511, 253] width 1009 height 493
click at [564, 408] on div at bounding box center [564, 407] width 14 height 14
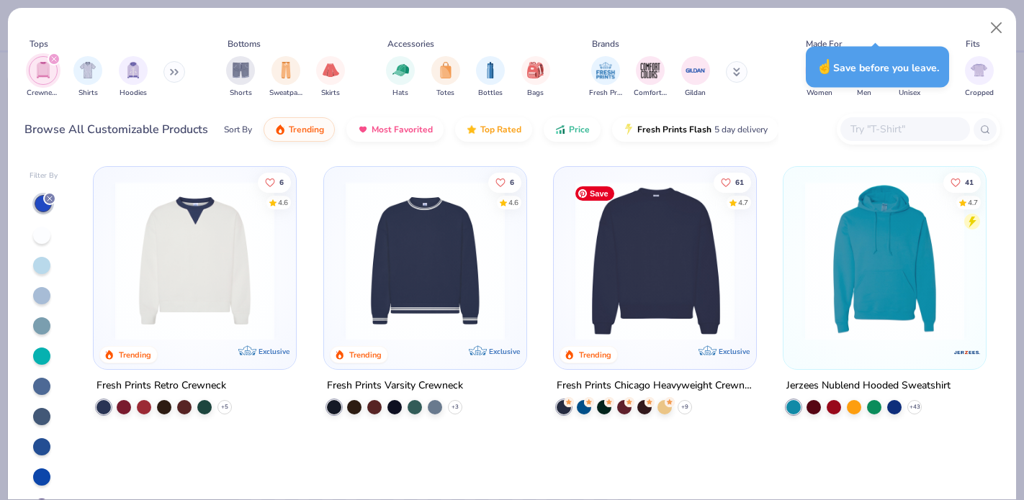
click at [638, 287] on img at bounding box center [655, 260] width 174 height 159
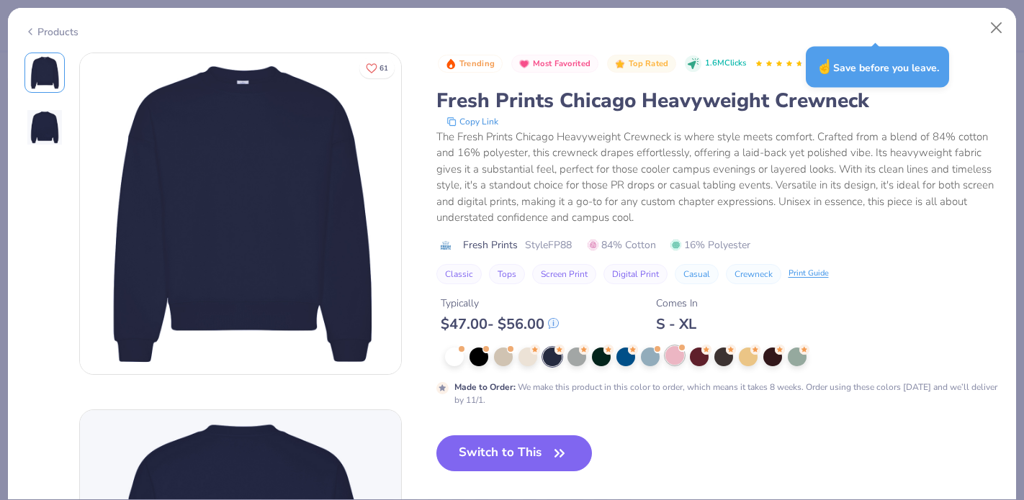
click at [673, 359] on div at bounding box center [674, 355] width 19 height 19
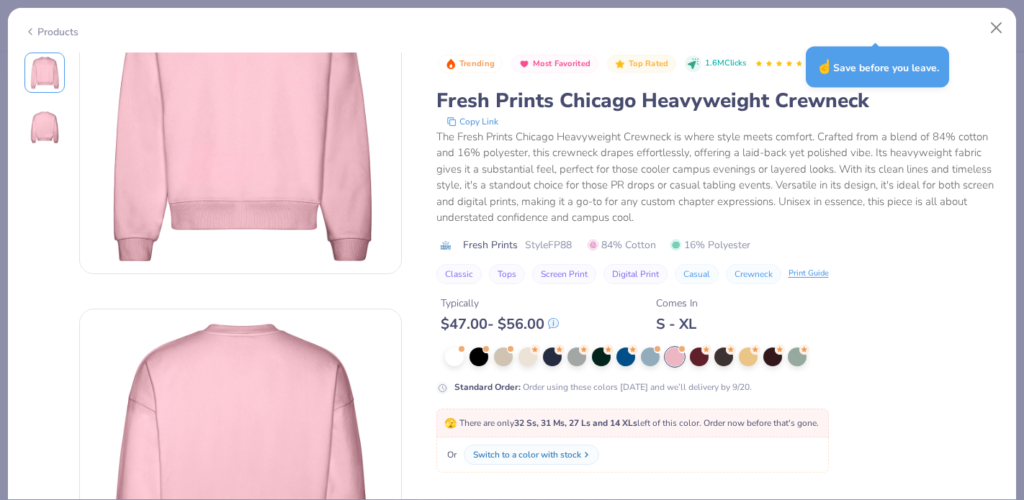
scroll to position [160, 0]
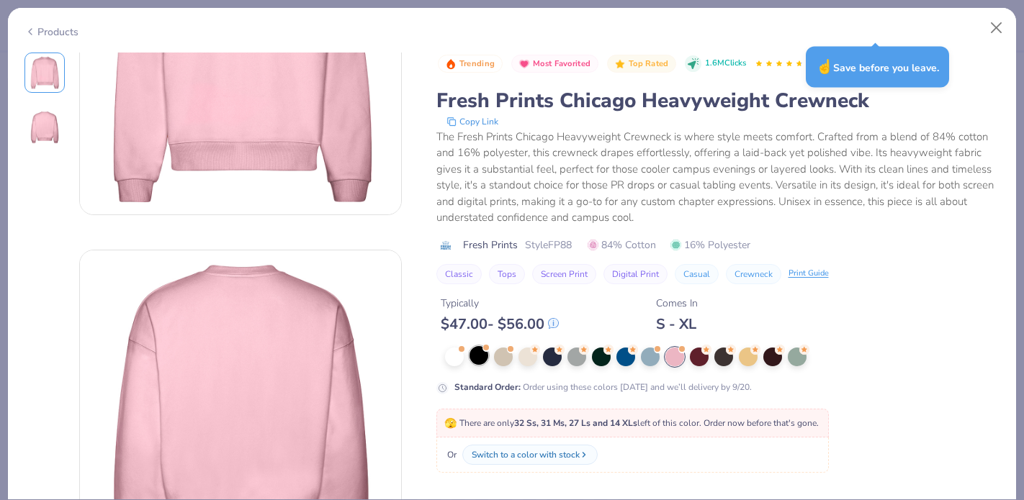
click at [480, 359] on div at bounding box center [478, 355] width 19 height 19
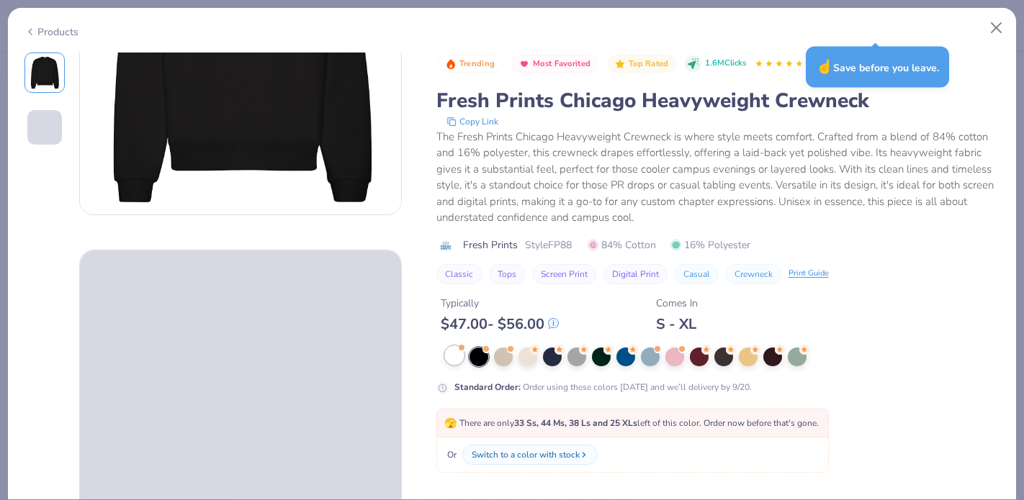
click at [459, 350] on span at bounding box center [462, 348] width 8 height 8
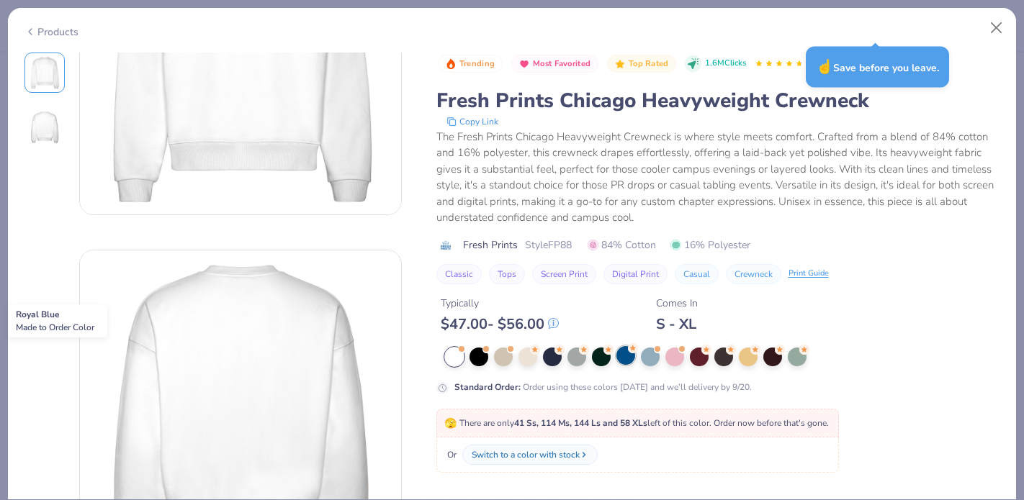
click at [629, 356] on div at bounding box center [625, 355] width 19 height 19
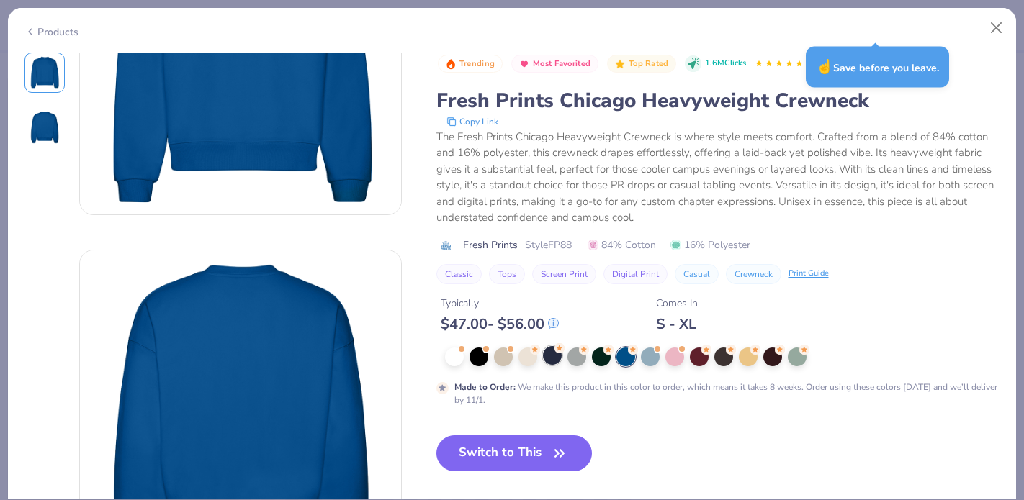
click at [554, 356] on div at bounding box center [552, 355] width 19 height 19
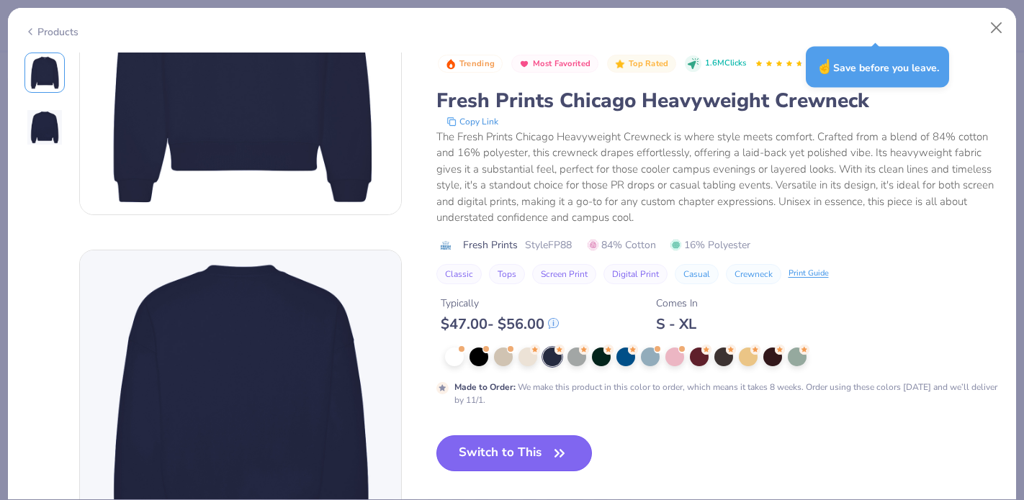
click at [526, 451] on button "Switch to This" at bounding box center [514, 454] width 156 height 36
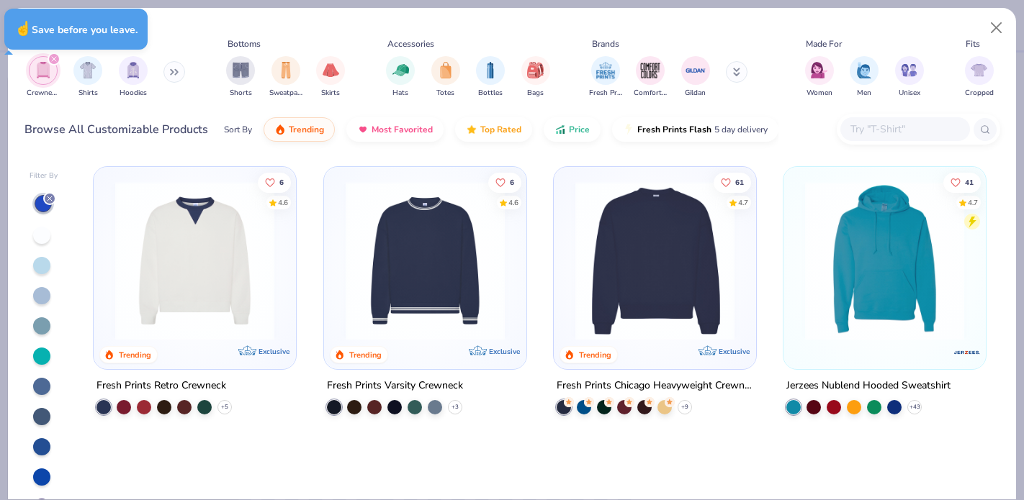
type textarea "x"
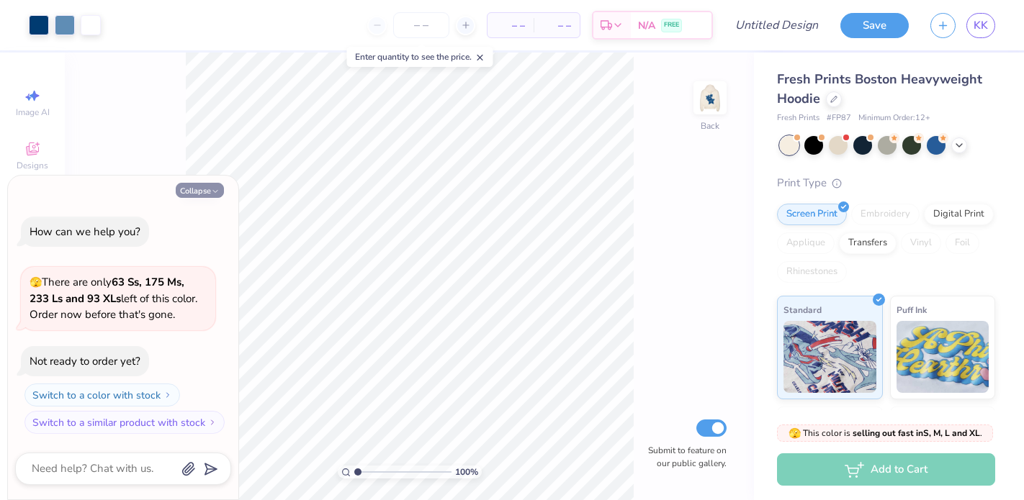
click at [201, 191] on button "Collapse" at bounding box center [200, 190] width 48 height 15
type textarea "x"
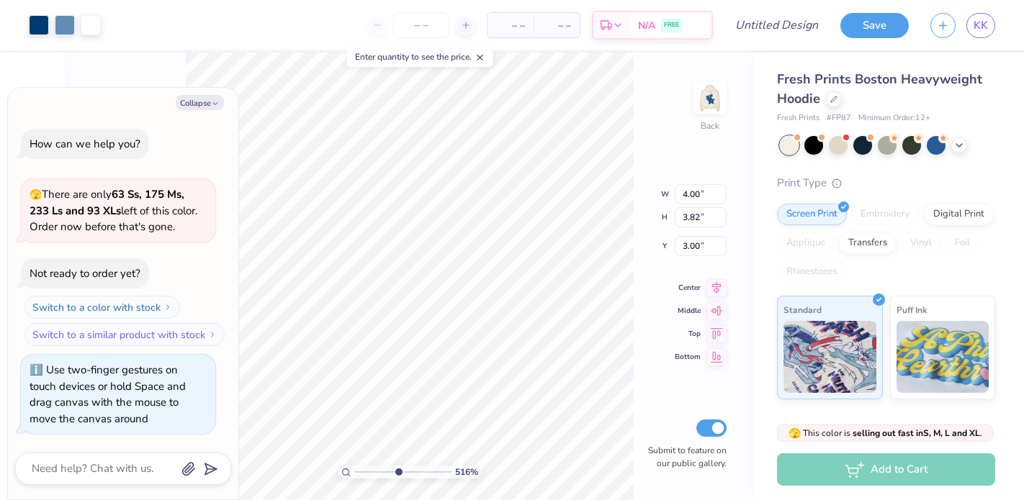
type input "5.16"
click at [397, 472] on input "range" at bounding box center [402, 472] width 97 height 13
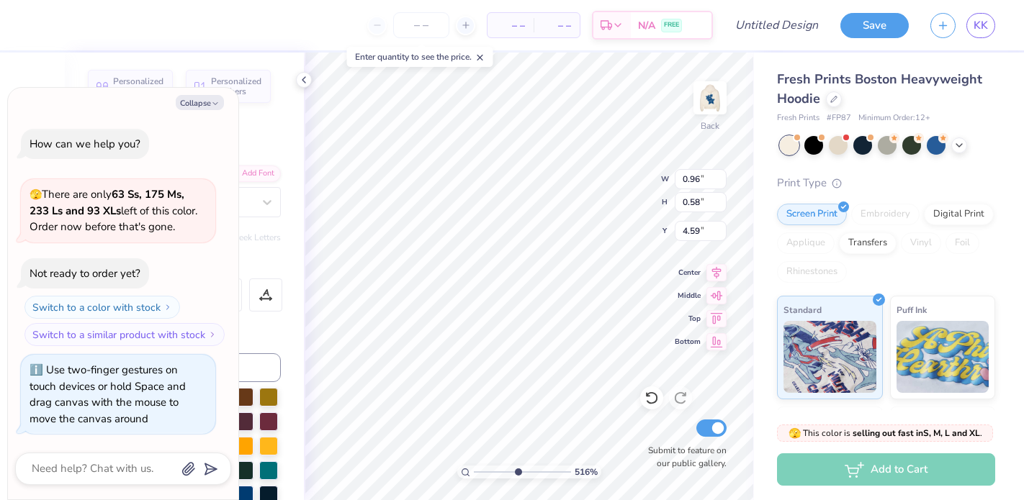
type textarea "[PERSON_NAME]"
type input "1.23"
type input "0.79"
type input "4.92"
type input "1.07"
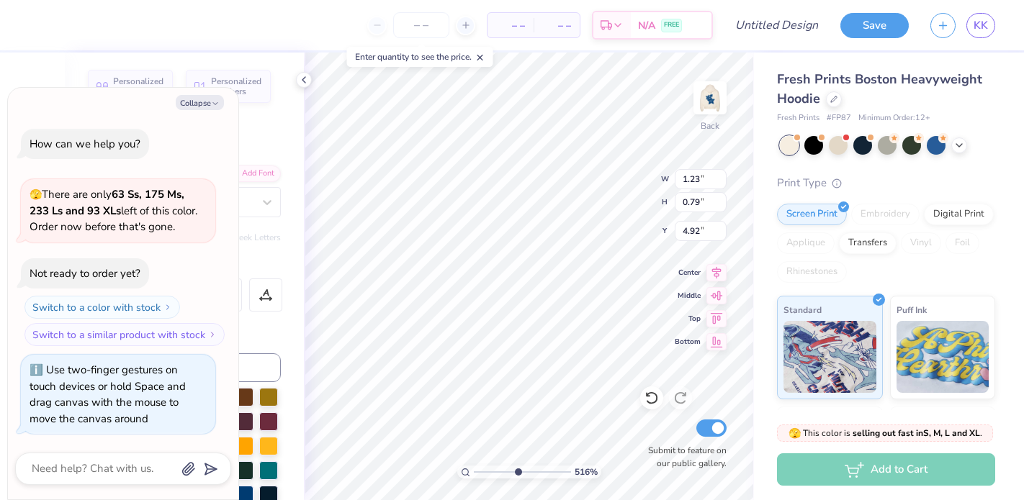
type input "0.65"
type input "4.62"
type textarea "Chi"
type input "1.23"
type input "0.79"
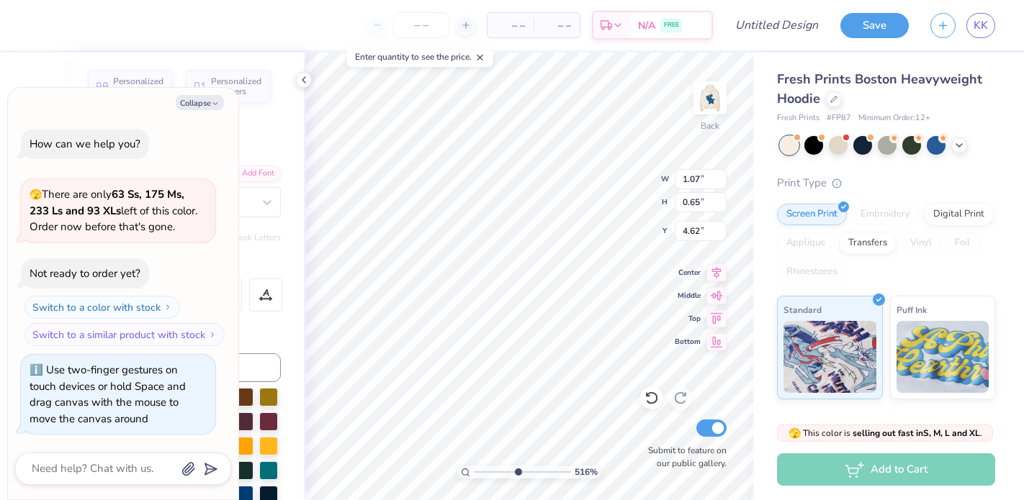
type input "4.92"
type textarea "Omega"
drag, startPoint x: 515, startPoint y: 472, endPoint x: 462, endPoint y: 473, distance: 53.3
click at [474, 473] on input "range" at bounding box center [522, 472] width 97 height 13
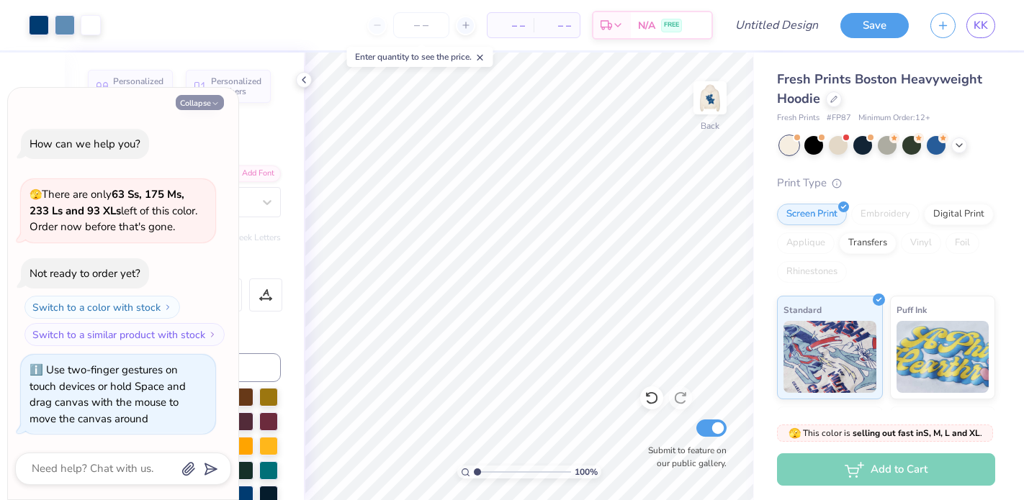
click at [210, 103] on button "Collapse" at bounding box center [200, 102] width 48 height 15
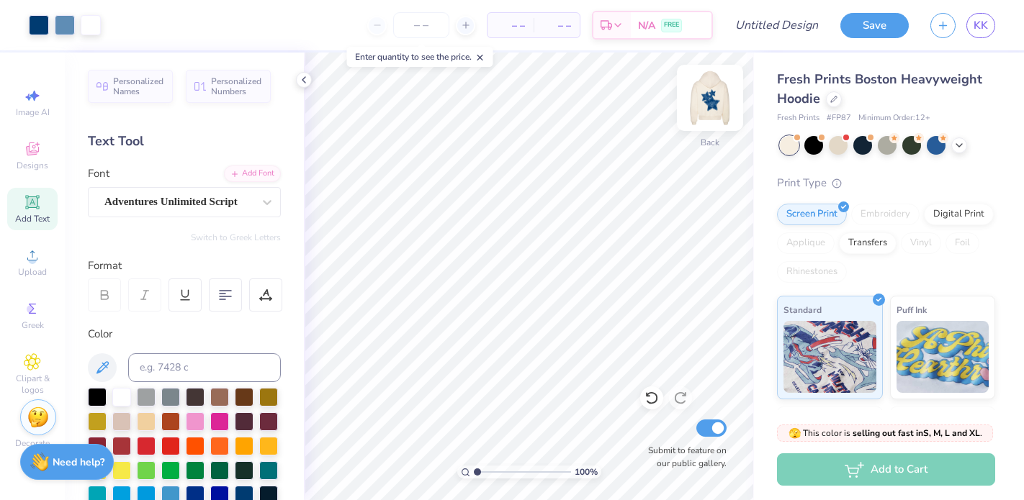
click at [722, 99] on img at bounding box center [710, 98] width 58 height 58
click at [707, 102] on img at bounding box center [710, 98] width 58 height 58
click at [721, 95] on img at bounding box center [710, 98] width 58 height 58
drag, startPoint x: 477, startPoint y: 473, endPoint x: 490, endPoint y: 473, distance: 13.7
type input "2.46"
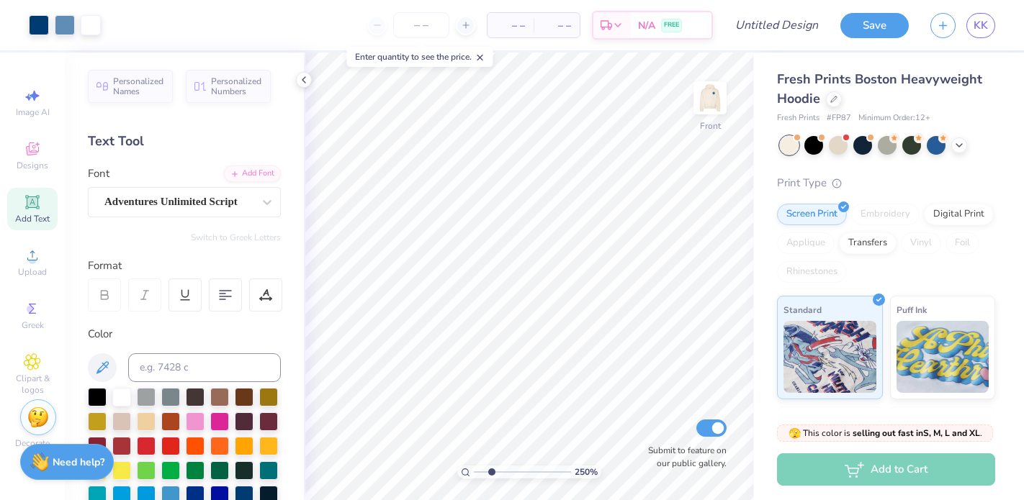
click at [491, 473] on input "range" at bounding box center [522, 472] width 97 height 13
type input "0.99"
type input "1.08"
type input "8.14"
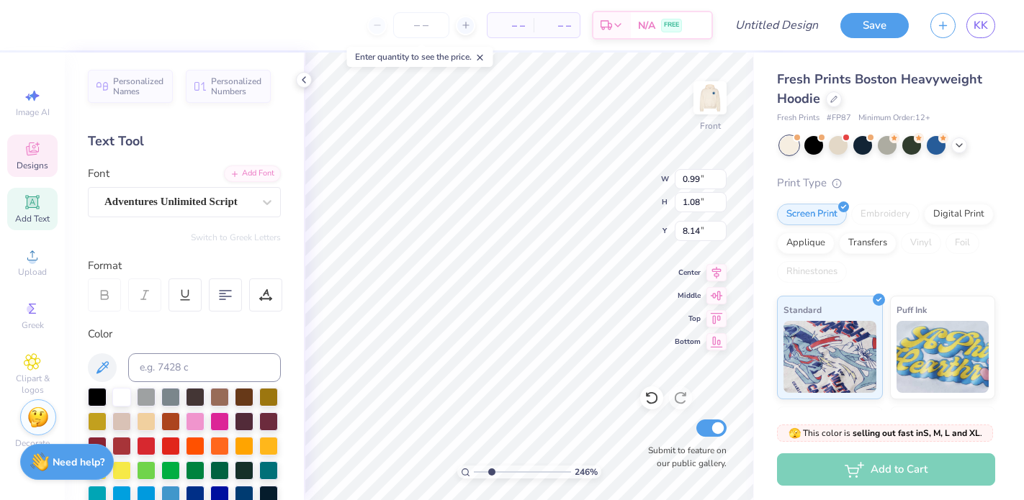
type input "1.00"
type input "1.07"
type input "7.94"
type textarea "18"
type input "0.99"
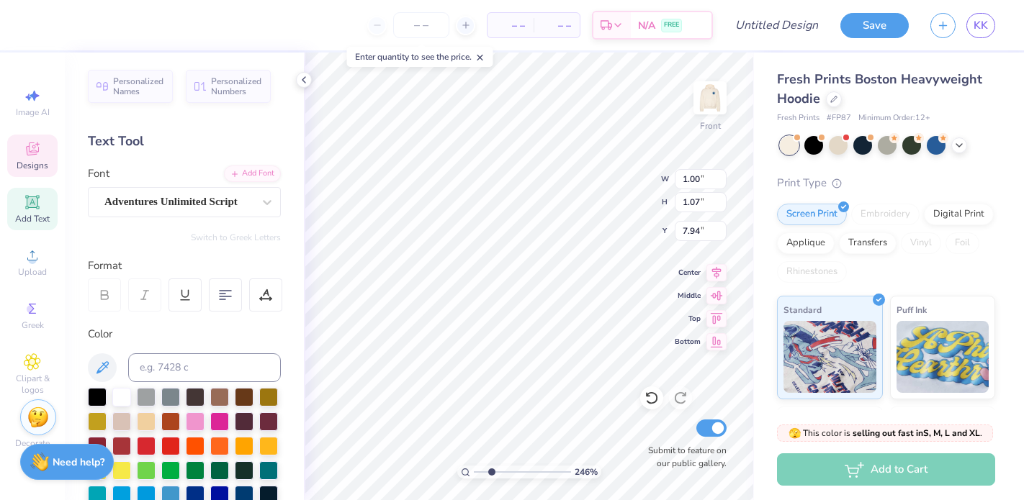
type input "1.08"
type input "8.14"
type textarea "1"
type textarea "95"
type input "1.86"
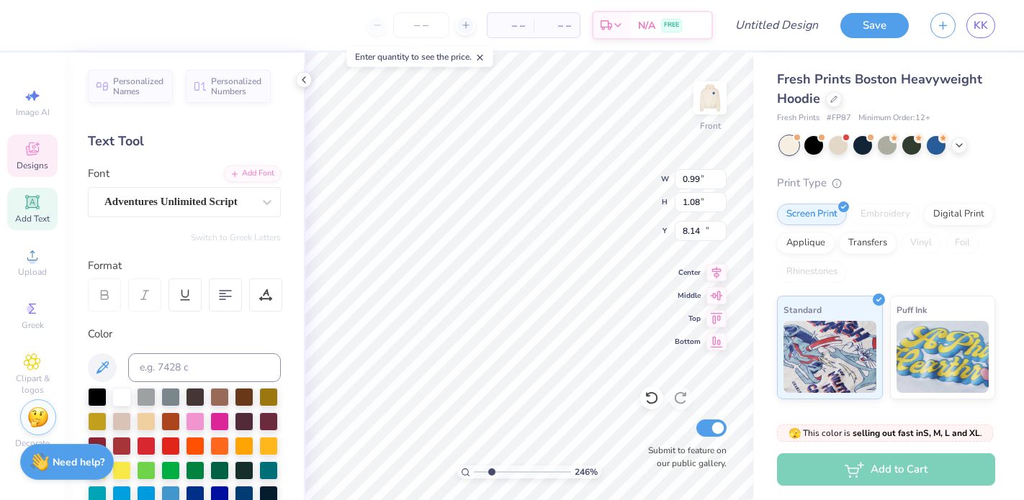
type input "1.17"
type input "10.02"
type textarea "S"
type textarea "Chi"
type input "2.37"
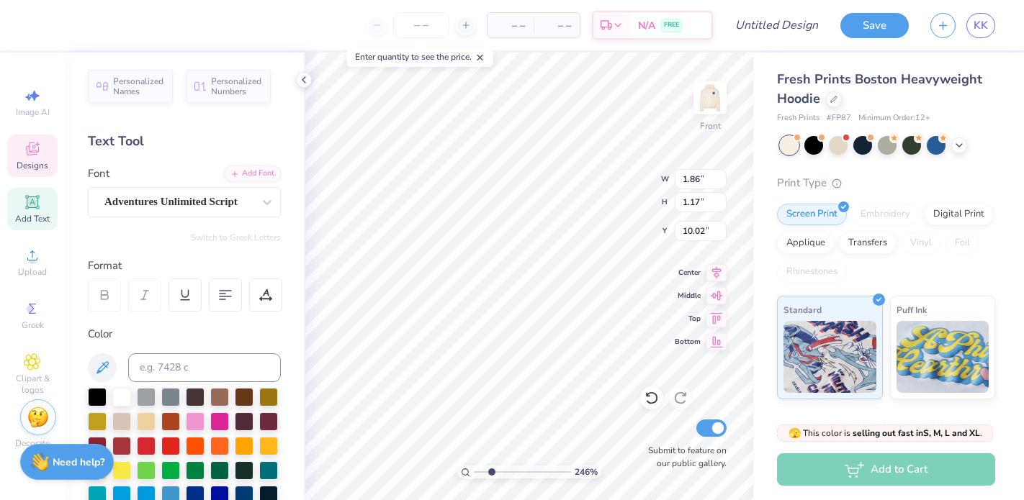
type input "1.03"
type input "11.27"
type textarea "D"
type textarea "Omega"
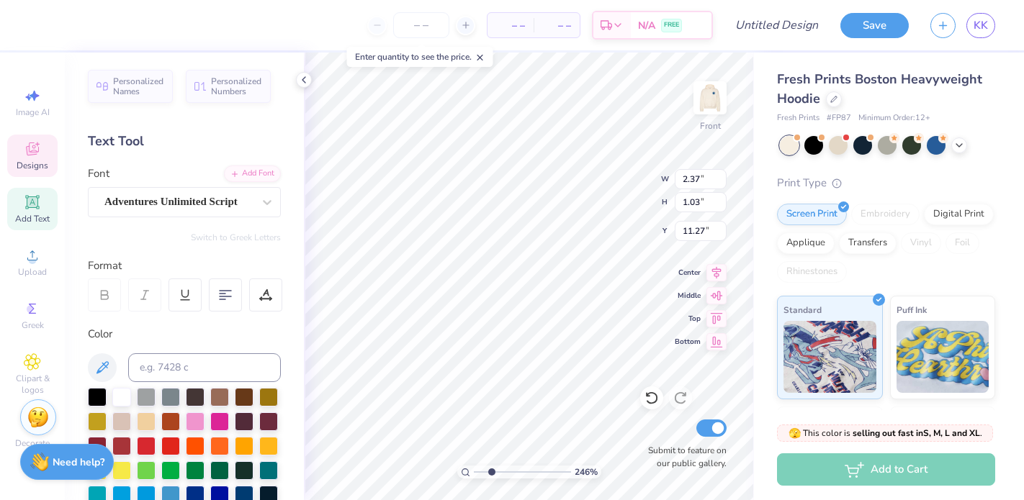
scroll to position [0, 1]
type input "4.58"
type input "1.74"
type input "14.07"
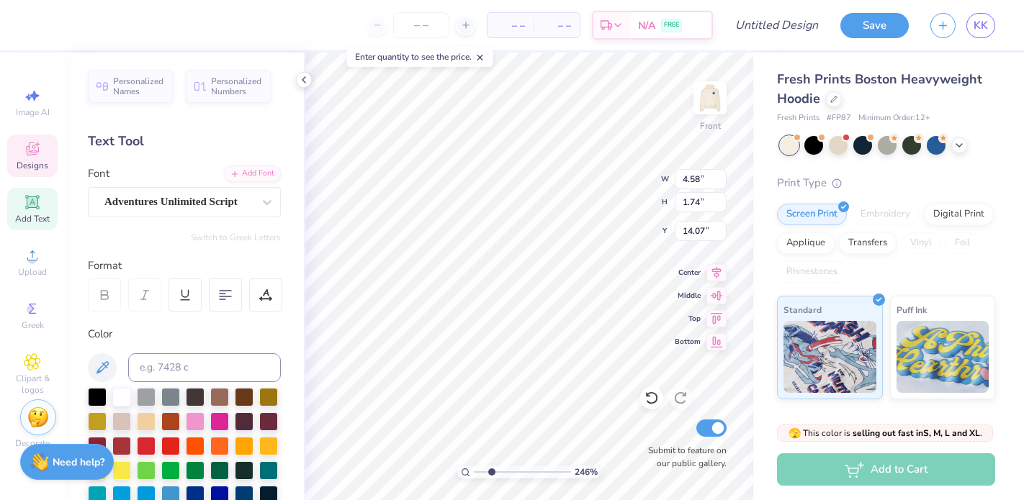
type textarea "s"
type textarea "love"
type input "2.01"
type input "1.05"
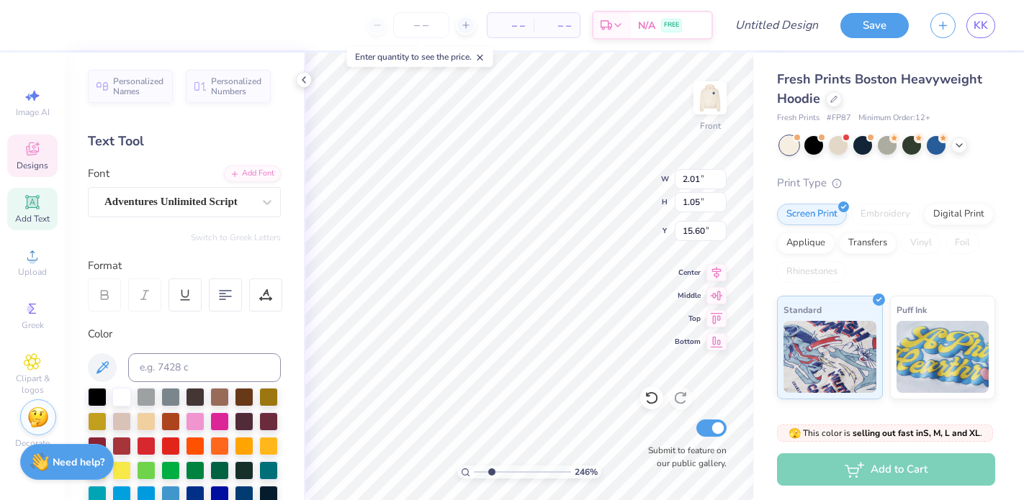
type input "15.60"
type textarea "a"
type textarea "you like"
type input "10.78"
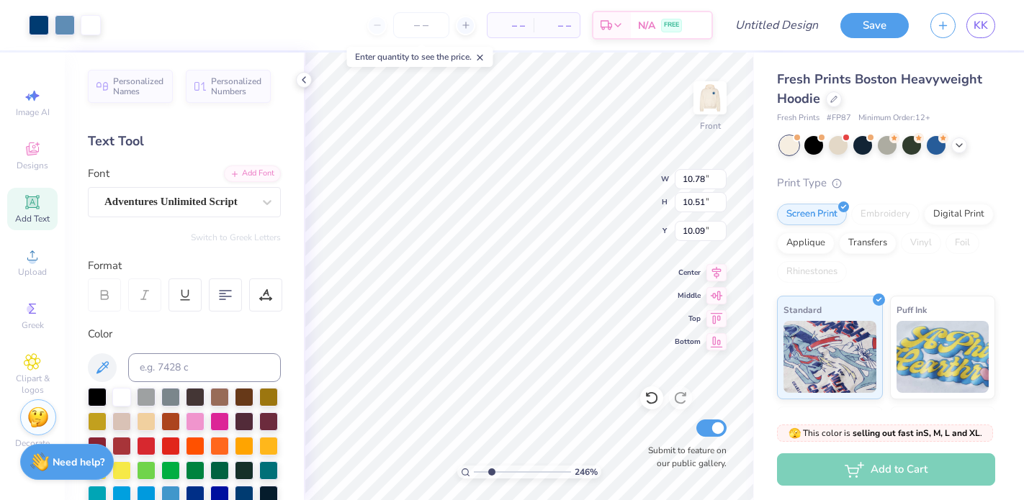
type input "10.51"
type input "10.14"
type textarea "X"
type textarea "purpose"
type input "6.94"
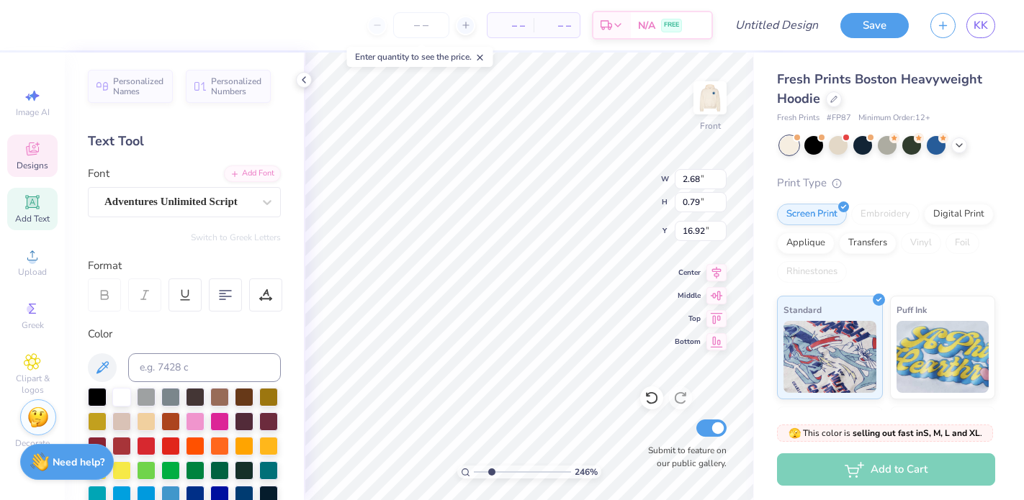
type input "2.40"
type input "15.03"
type textarea "on"
type input "3.33"
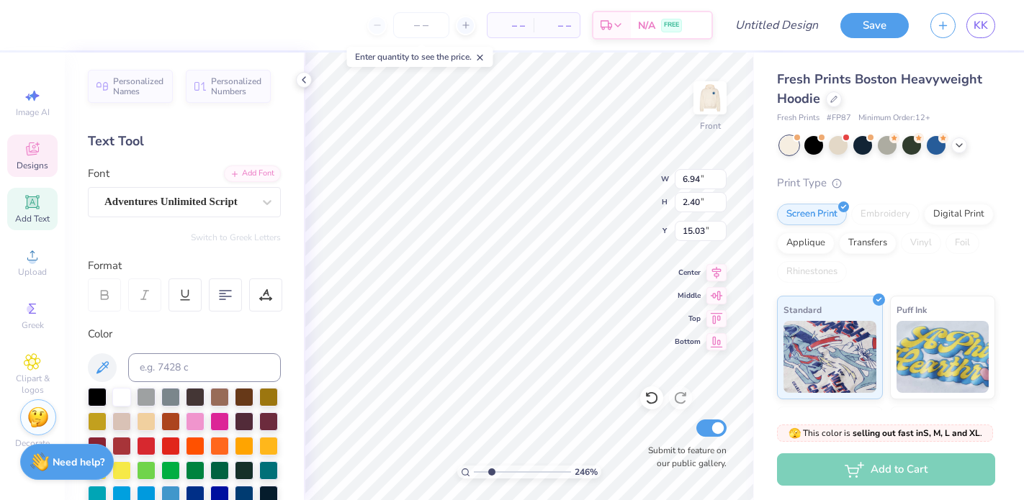
type input "1.45"
type input "14.20"
type textarea "l"
type textarea "sisters"
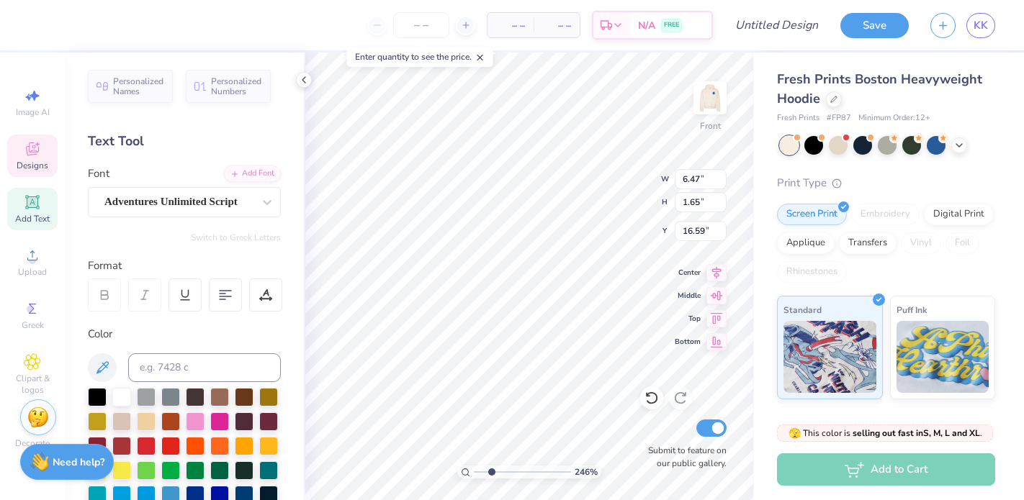
type input "5.28"
type input "1.80"
type input "14.01"
type input "1.95"
type input "0.74"
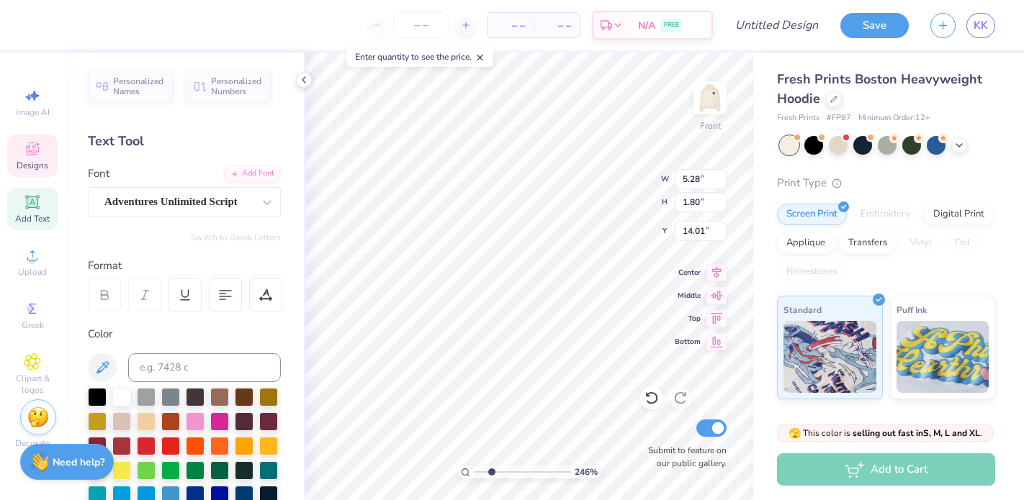
type input "15.85"
type input "6.47"
type input "1.65"
type input "16.34"
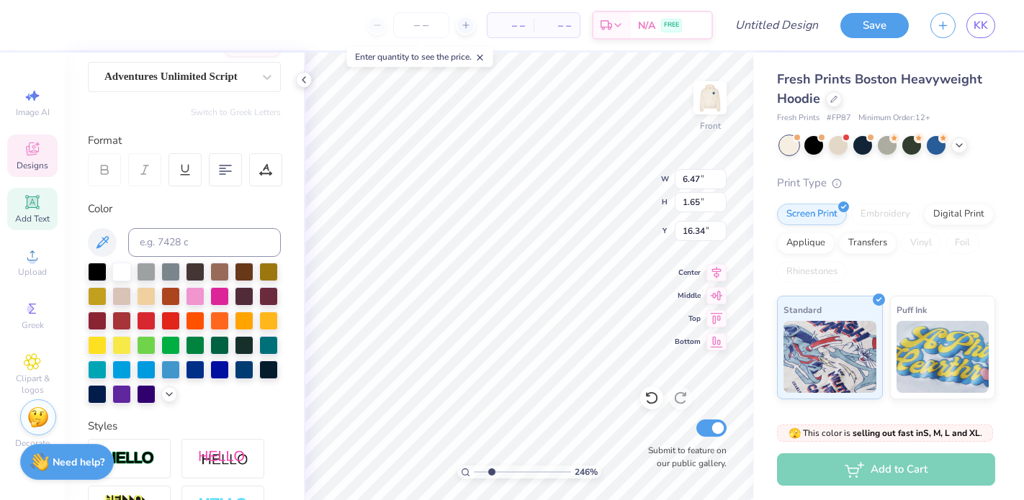
scroll to position [0, 0]
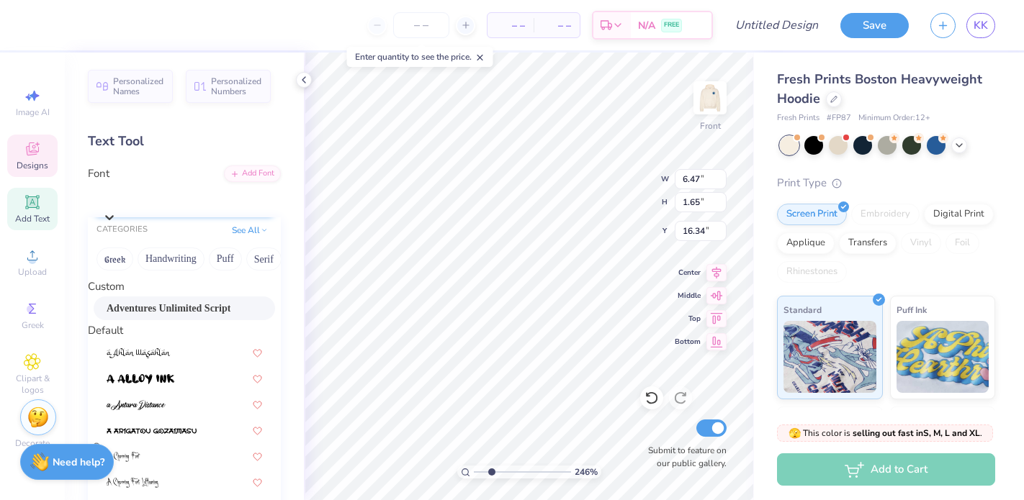
click at [117, 210] on icon at bounding box center [109, 217] width 14 height 14
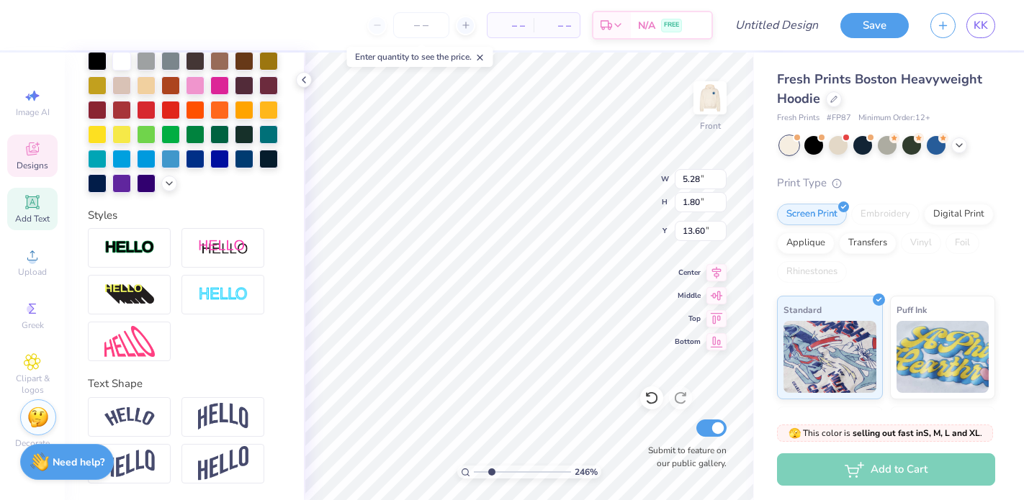
scroll to position [0, 1]
type textarea "love you"
type input "1.95"
type input "0.74"
type input "15.41"
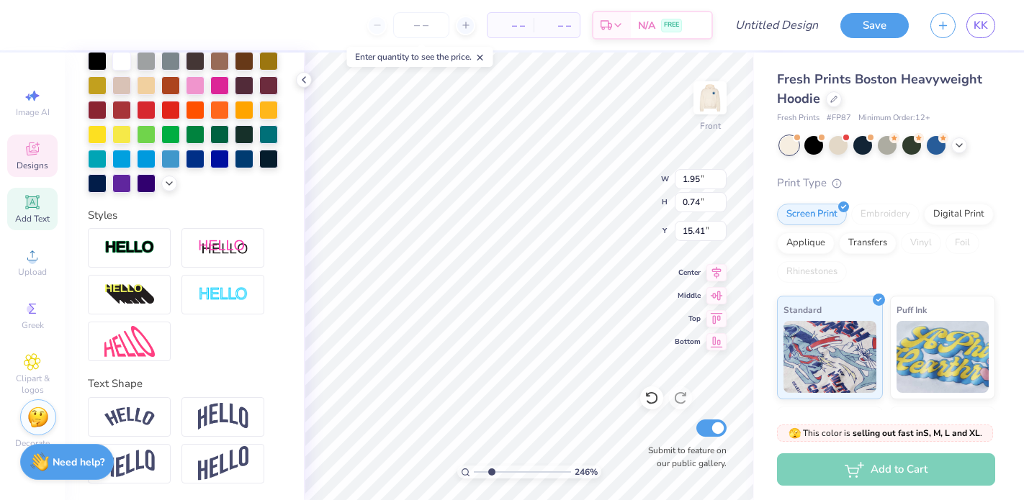
type textarea "o"
type textarea "like"
click at [693, 341] on div "246 % Front W 6.47 6.47 " H 1.65 1.65 " Y 16.34 16.34 " Center Middle Top Botto…" at bounding box center [529, 277] width 450 height 448
type textarea "XO"
type input "16.58"
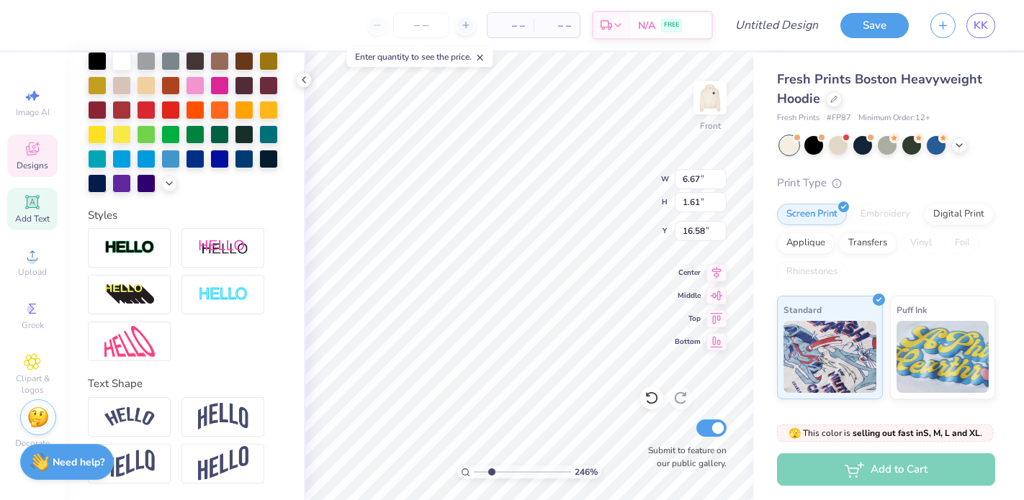
type input "6.67"
type input "1.61"
type input "13.71"
type input "3.28"
type input "1.58"
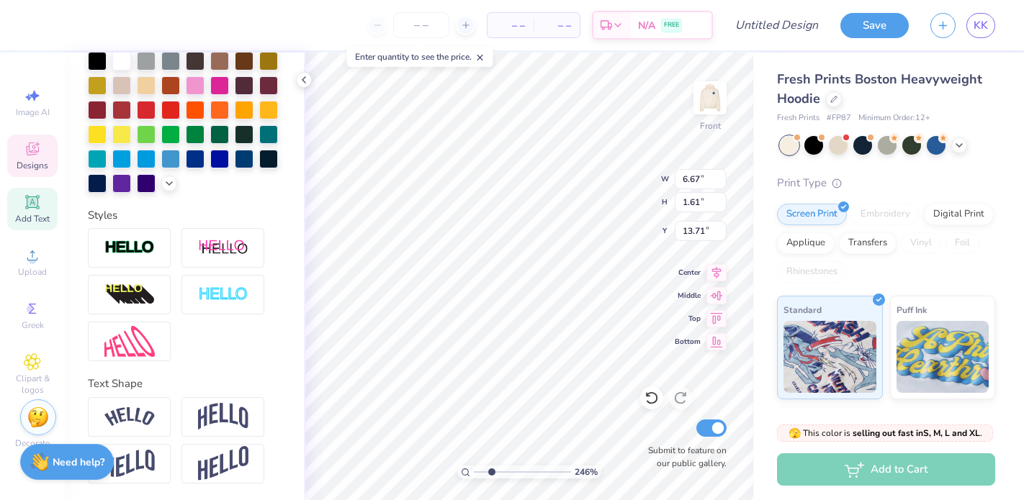
type input "15.00"
type input "2.96"
type input "1.77"
type input "16.58"
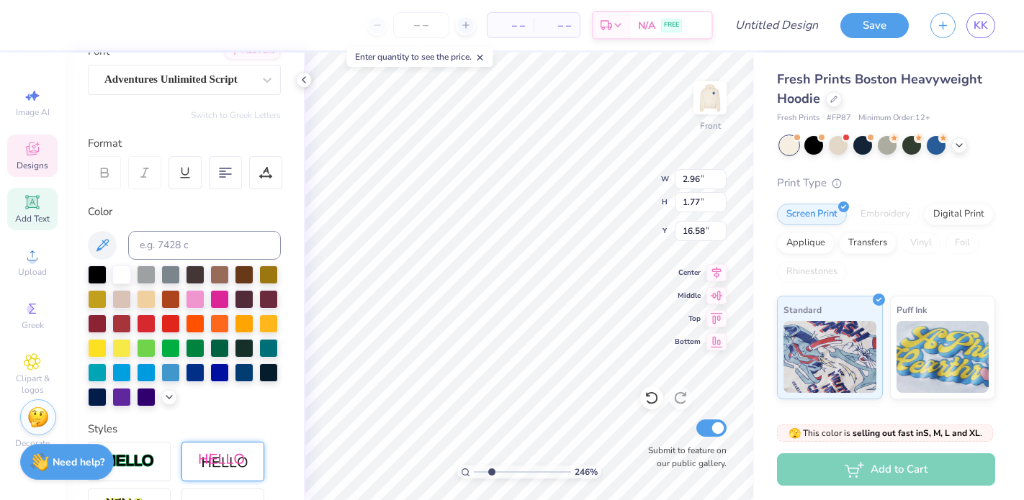
scroll to position [0, 0]
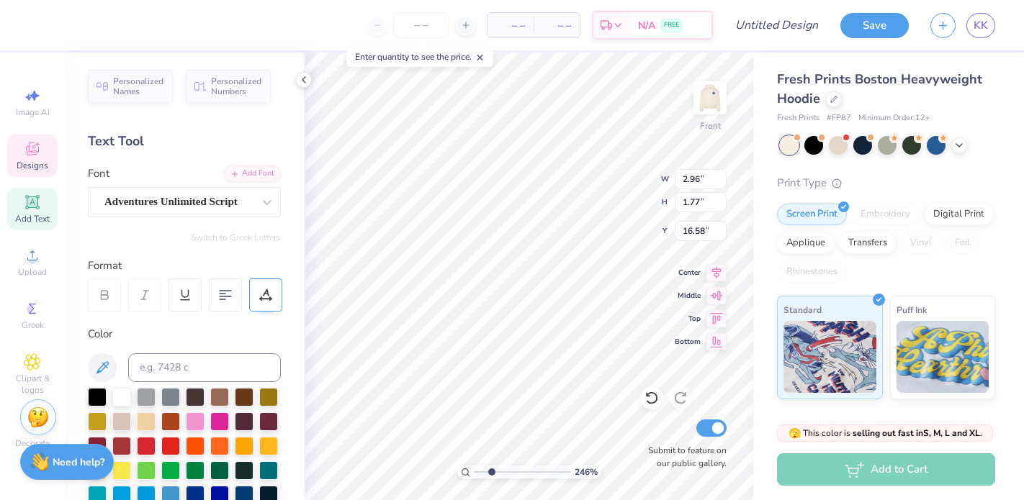
click at [267, 307] on div at bounding box center [265, 295] width 33 height 33
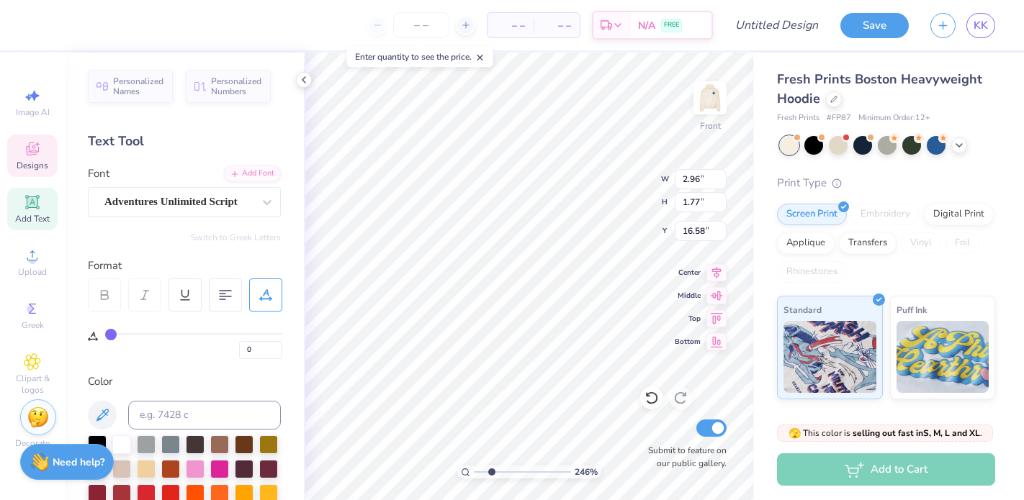
type input "2"
type input "1"
type input "0"
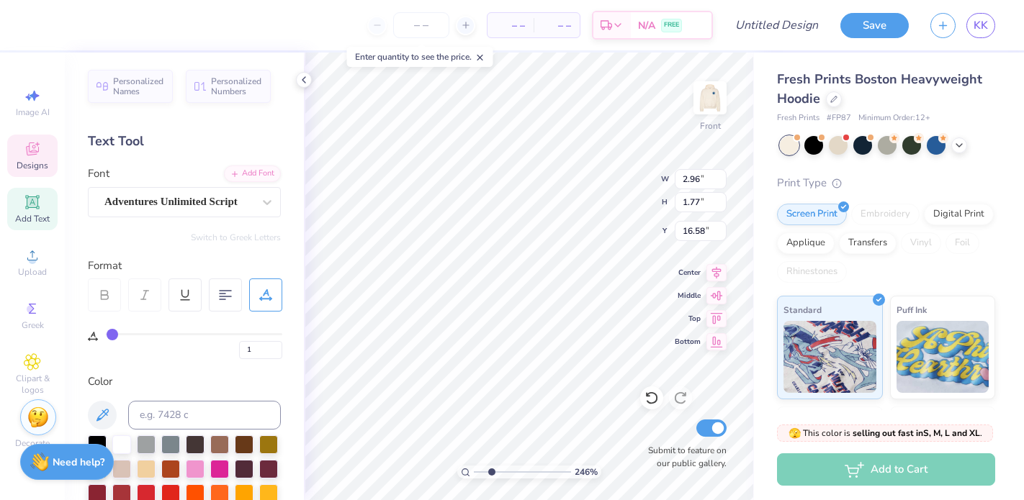
type input "0"
drag, startPoint x: 114, startPoint y: 336, endPoint x: 98, endPoint y: 334, distance: 16.7
click at [105, 335] on input "range" at bounding box center [193, 334] width 177 height 2
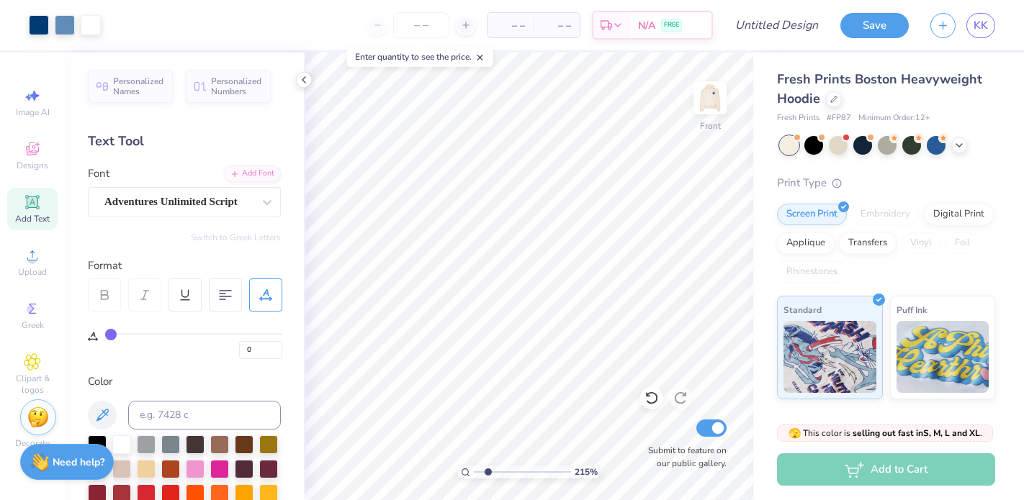
click at [487, 476] on input "range" at bounding box center [522, 472] width 97 height 13
drag, startPoint x: 487, startPoint y: 476, endPoint x: 494, endPoint y: 469, distance: 9.7
type input "2.86"
click at [495, 469] on input "range" at bounding box center [522, 472] width 97 height 13
click at [651, 396] on icon at bounding box center [651, 398] width 14 height 14
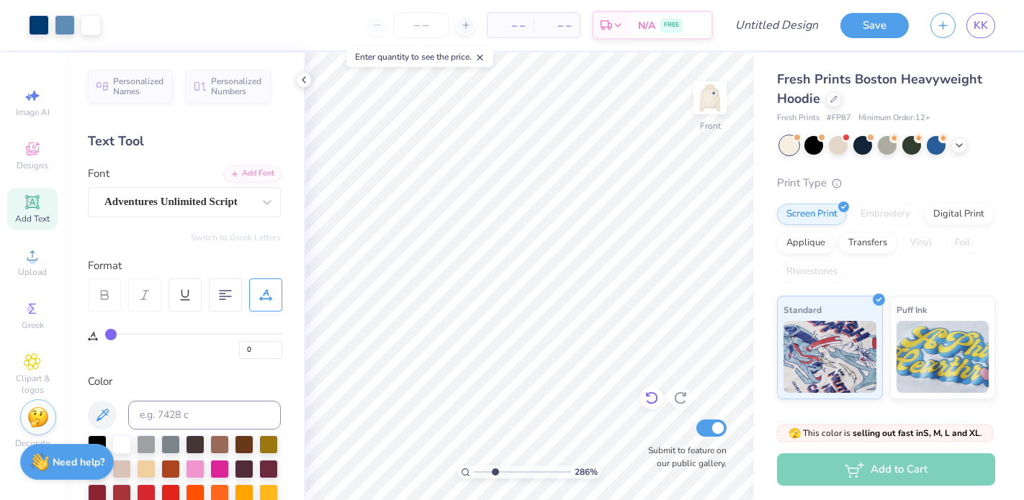
click at [650, 396] on icon at bounding box center [651, 398] width 14 height 14
click at [652, 400] on icon at bounding box center [651, 398] width 14 height 14
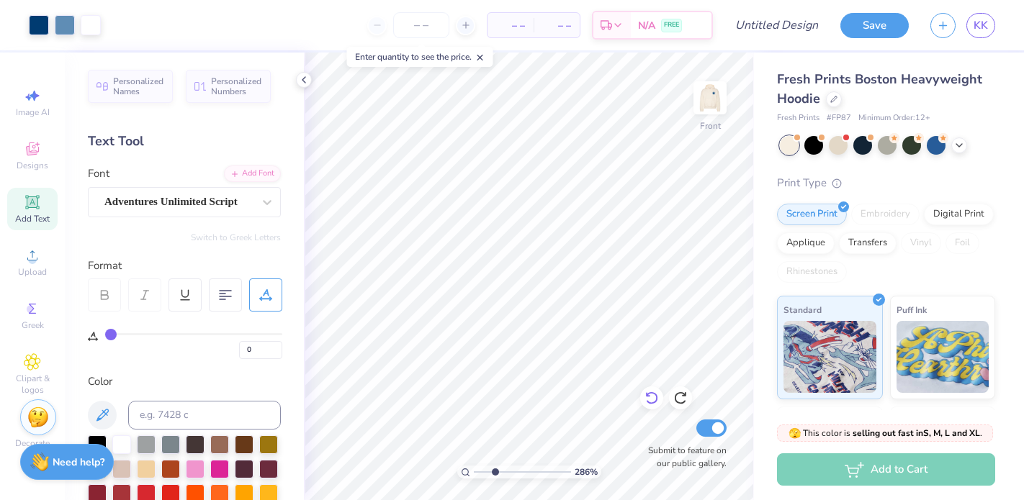
click at [649, 395] on icon at bounding box center [651, 398] width 14 height 14
type input "10.78"
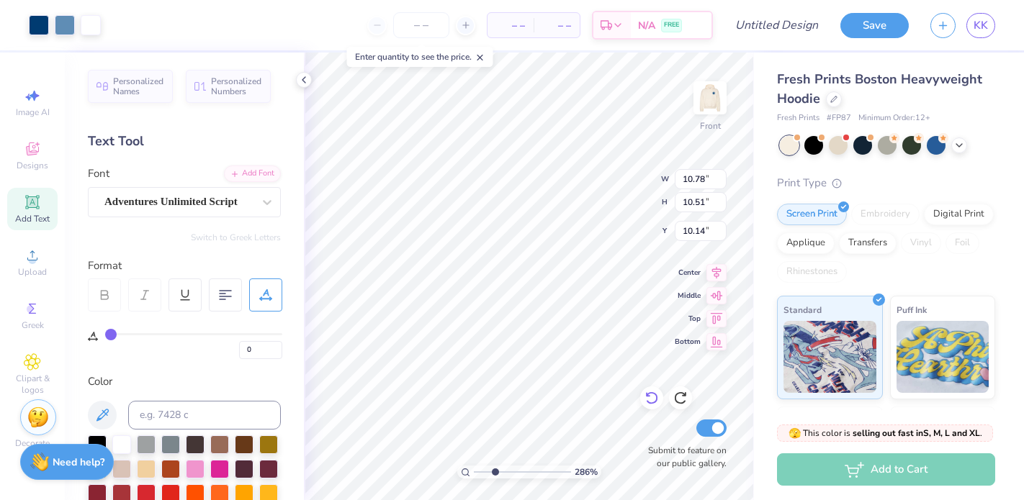
type input "10.51"
click at [682, 399] on icon at bounding box center [680, 398] width 14 height 14
type input "10.15"
type input "16.29"
click at [689, 181] on input "6.47" at bounding box center [701, 179] width 52 height 20
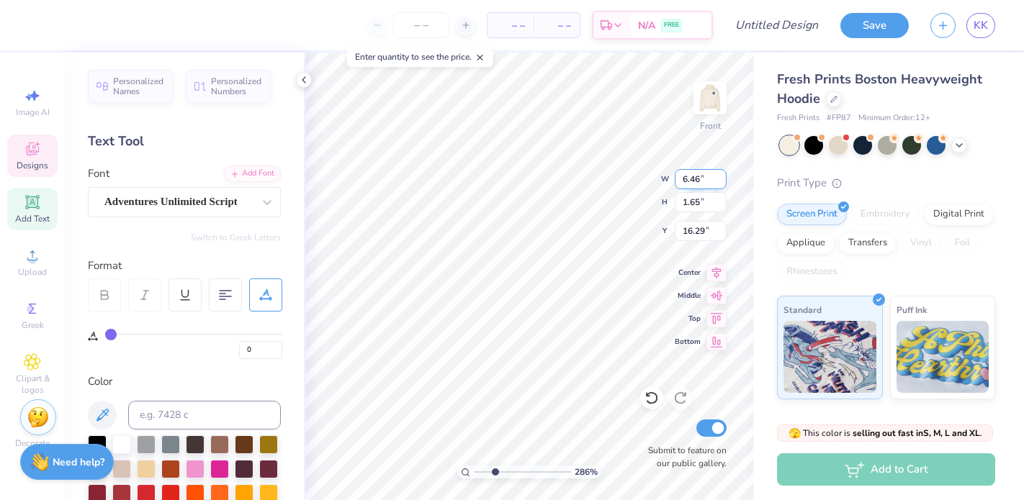
click at [721, 181] on input "6.46" at bounding box center [701, 179] width 52 height 20
click at [721, 182] on input "6.45" at bounding box center [701, 179] width 52 height 20
click at [721, 182] on input "6.44" at bounding box center [701, 179] width 52 height 20
click at [721, 182] on input "6.43" at bounding box center [701, 179] width 52 height 20
click at [721, 182] on input "6.42" at bounding box center [701, 179] width 52 height 20
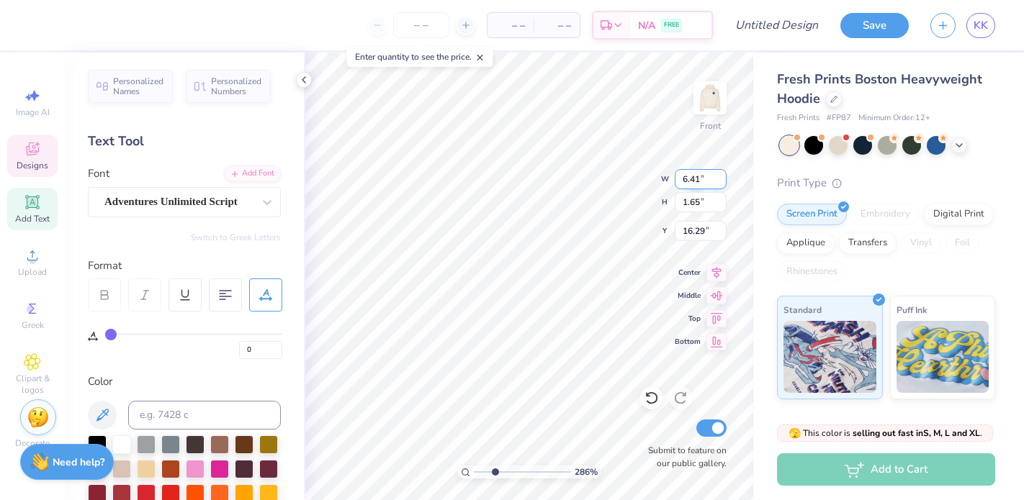
click at [721, 182] on input "6.41" at bounding box center [701, 179] width 52 height 20
type input "6.17"
click at [721, 182] on input "6.17" at bounding box center [701, 179] width 52 height 20
type input "1.57"
click at [718, 235] on input "16.28" at bounding box center [701, 231] width 52 height 20
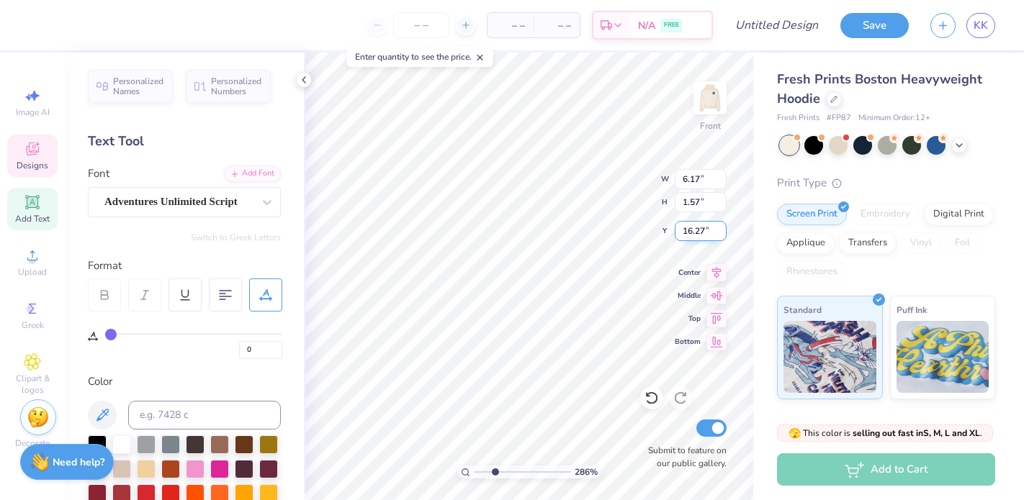
click at [721, 235] on input "16.27" at bounding box center [701, 231] width 52 height 20
click at [721, 235] on input "16.26" at bounding box center [701, 231] width 52 height 20
click at [720, 234] on input "16.09" at bounding box center [701, 231] width 52 height 20
click at [695, 231] on input "16.09" at bounding box center [701, 231] width 52 height 20
click at [691, 231] on input "16.09" at bounding box center [701, 231] width 52 height 20
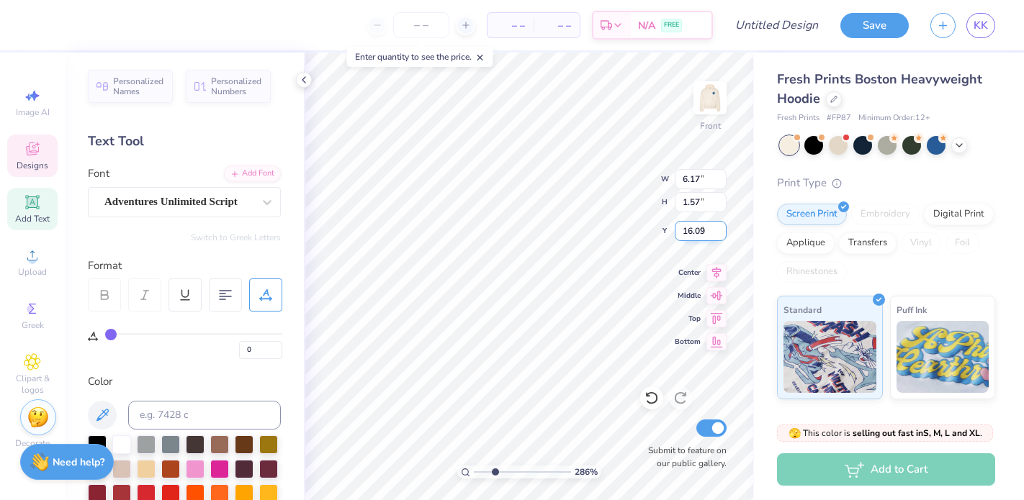
type input "16.09"
click at [691, 202] on input "1.57" at bounding box center [701, 202] width 52 height 20
click at [686, 202] on input "1.57" at bounding box center [701, 202] width 52 height 20
type input ".57"
type input "2.23"
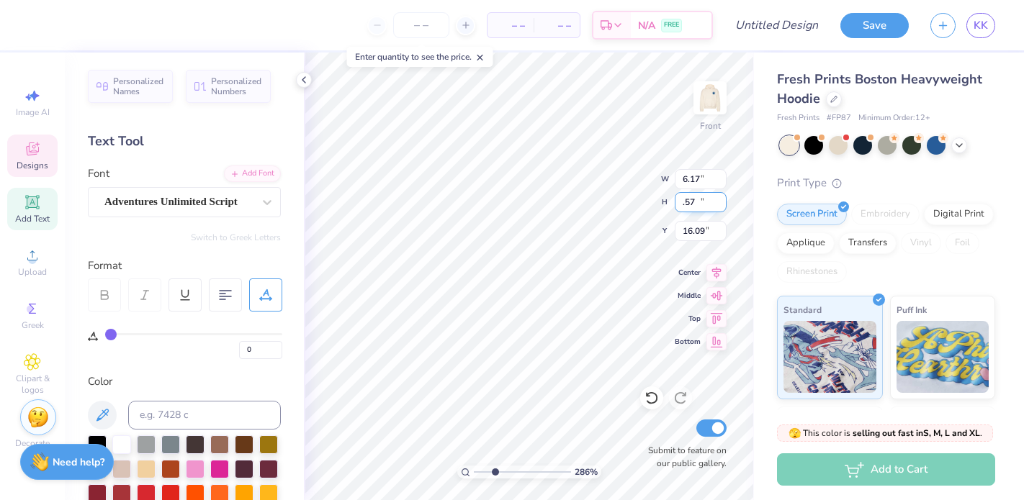
type input "0.57"
type input "16.59"
click at [672, 202] on div "286 % Front W 2.23 2.23 " H 0.57 0.57 " Y 16.59 16.59 " Center Middle Top Botto…" at bounding box center [529, 277] width 450 height 448
click at [691, 201] on input "0.57" at bounding box center [701, 202] width 52 height 20
type input "0"
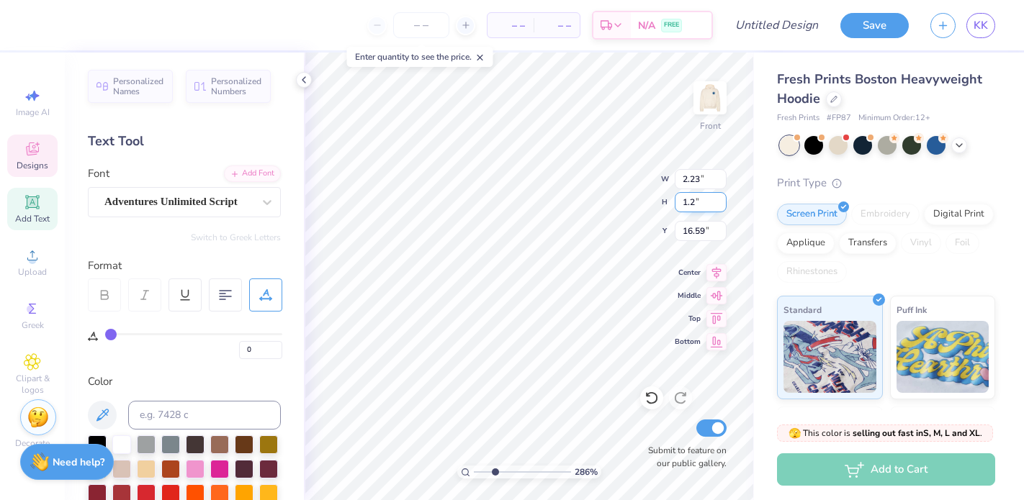
type input "1.2"
type input "4.70"
type input "1.20"
type input "16.28"
click at [686, 200] on input "1.20" at bounding box center [701, 202] width 52 height 20
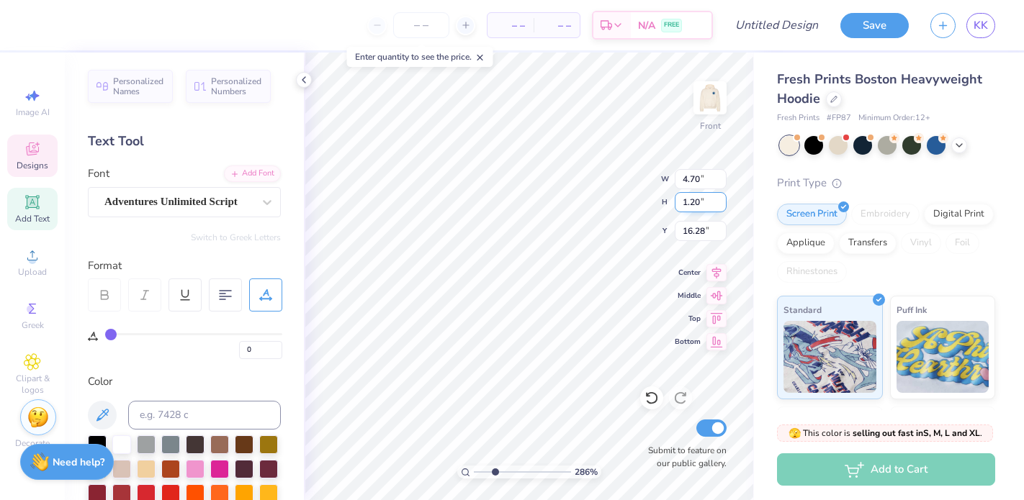
type input "1.95"
type input "0.74"
type input "15.41"
click at [672, 201] on div "286 % Front W 1.95 1.95 " H 0.74 0.74 " Y 15.41 15.41 " Center Middle Top Botto…" at bounding box center [529, 277] width 450 height 448
click at [696, 202] on input "0.74" at bounding box center [701, 202] width 52 height 20
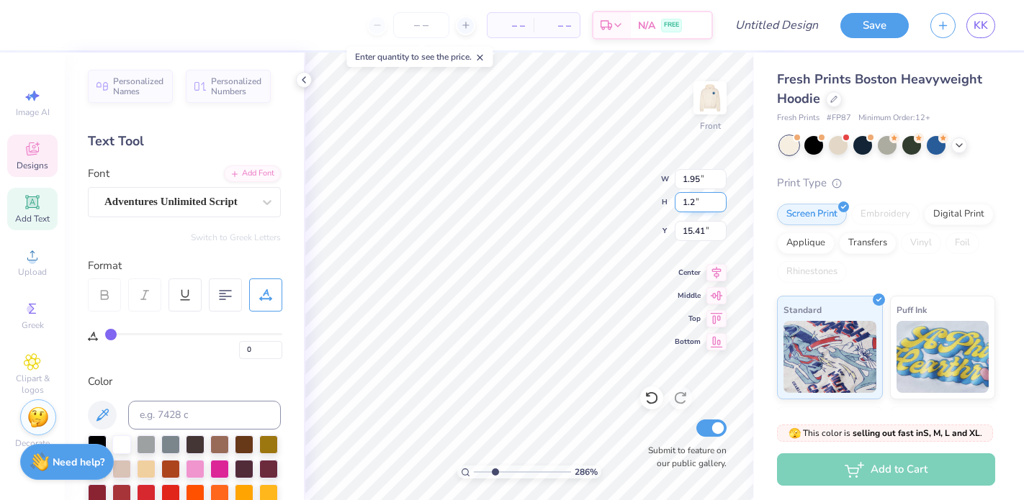
type input "1.2"
type input "3.16"
type input "1.20"
type input "15.18"
type input "4.70"
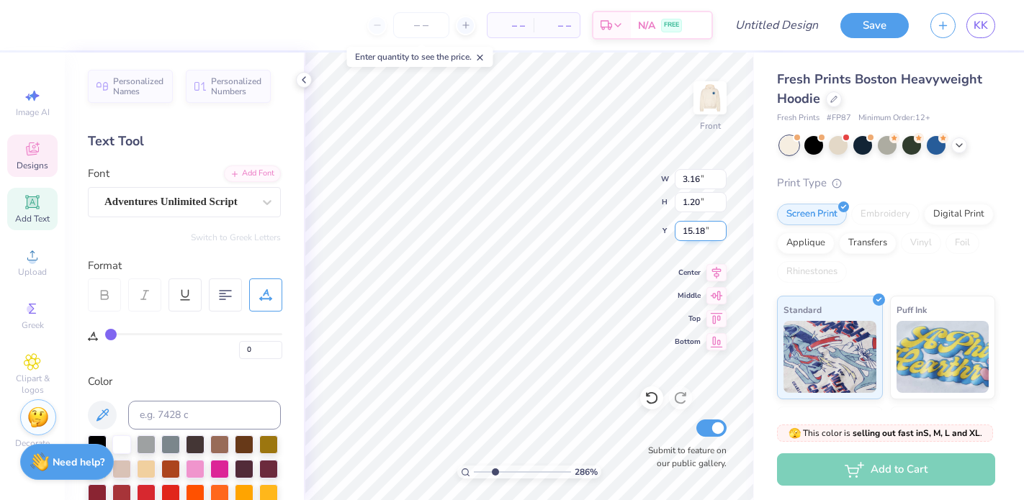
type input "16.28"
type input "3.16"
type input "15.18"
click at [687, 179] on input "3.16" at bounding box center [701, 179] width 52 height 20
type input "1.16"
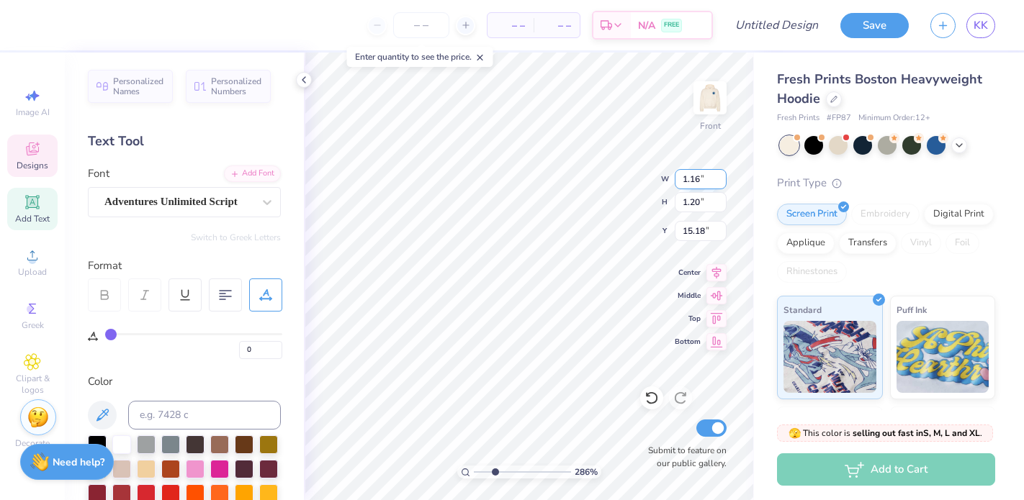
type input "0.44"
type input "15.56"
click at [696, 181] on input "1.16" at bounding box center [701, 179] width 52 height 20
type input "1.20"
type input "0.46"
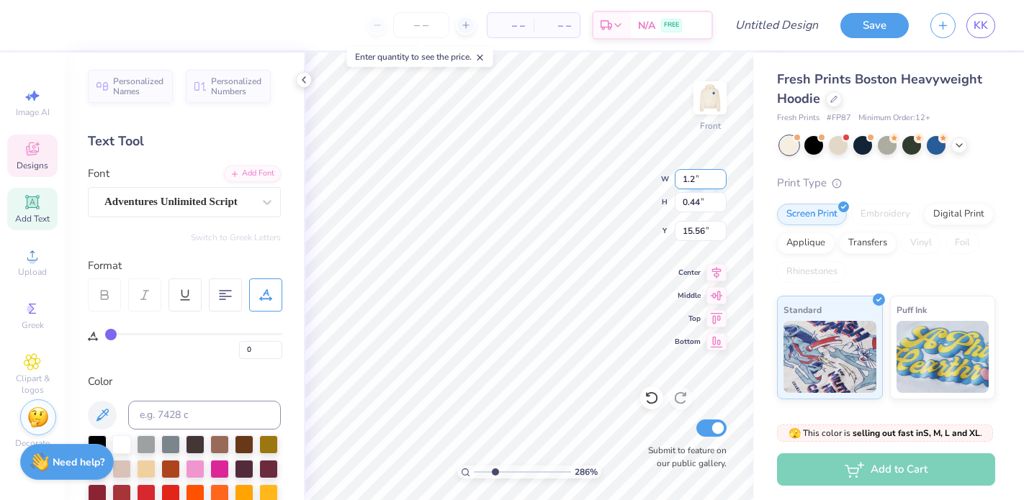
type input "15.55"
type input "5.28"
type input "1.80"
type input "13.60"
click at [688, 181] on input "5.28" at bounding box center [701, 179] width 52 height 20
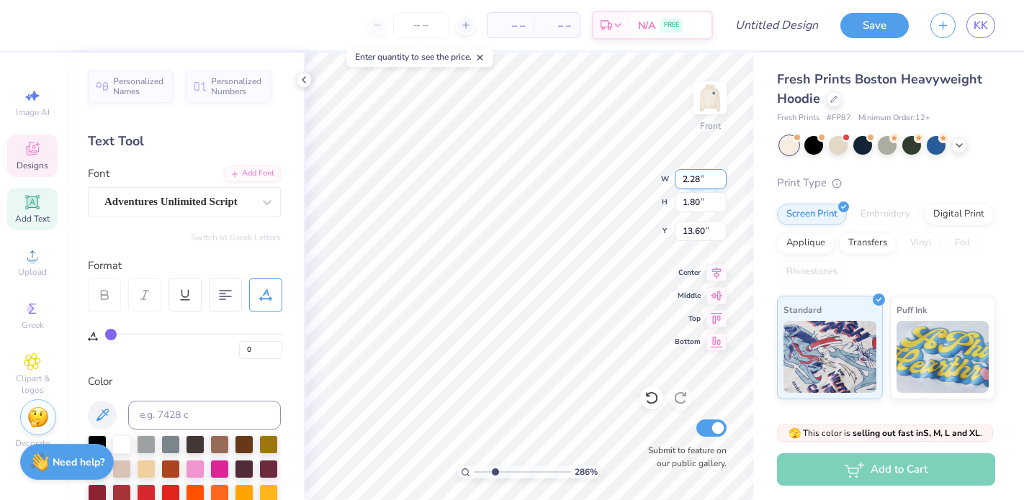
type input "2.28"
type input "0.78"
type input "14.12"
type input "4.28"
type input "1.46"
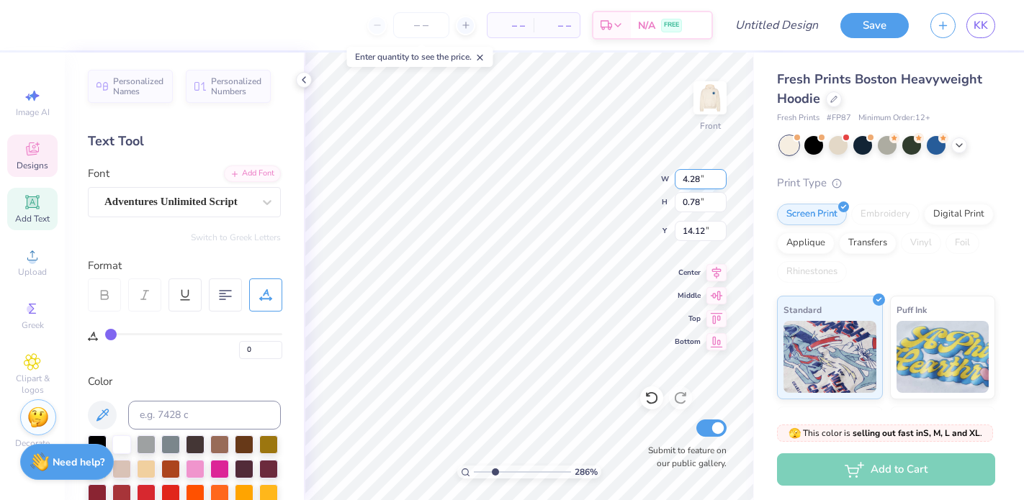
type input "13.78"
type input "1.20"
type input "0.46"
type input "15.55"
click at [667, 178] on div "286 % Front W 1.20 1.20 " H 0.46 0.46 " Y 15.55 15.55 " Center Middle Top Botto…" at bounding box center [529, 277] width 450 height 448
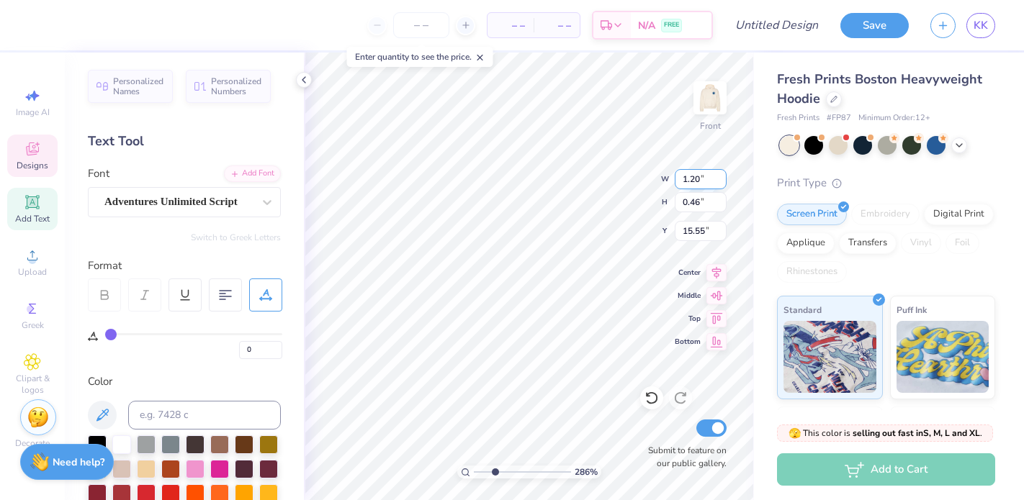
click at [691, 176] on input "1.20" at bounding box center [701, 179] width 52 height 20
type input "2.00"
type input "0.76"
type input "15.40"
type input "4.28"
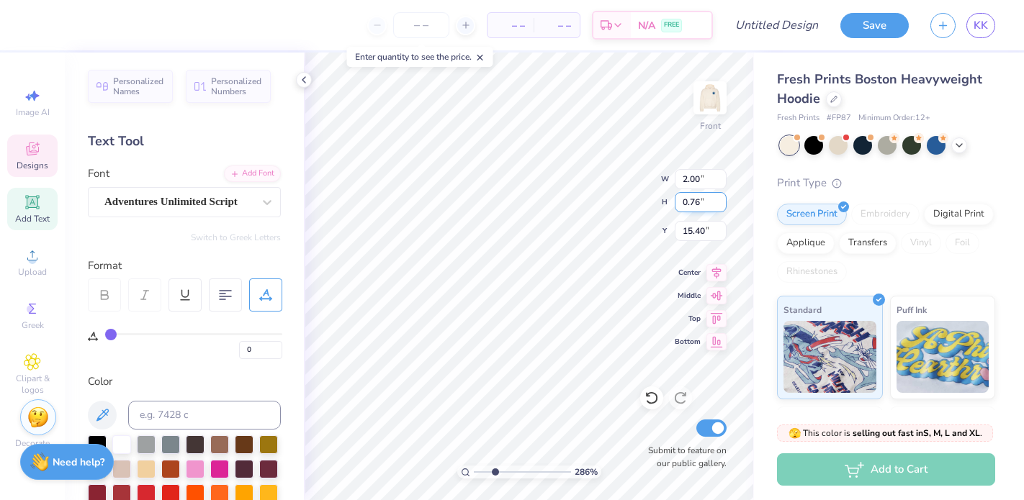
type input "1.46"
type input "13.70"
click at [719, 175] on input "4.29" at bounding box center [701, 179] width 52 height 20
click at [719, 175] on input "4.3" at bounding box center [701, 179] width 52 height 20
click at [719, 175] on input "4.31" at bounding box center [701, 179] width 52 height 20
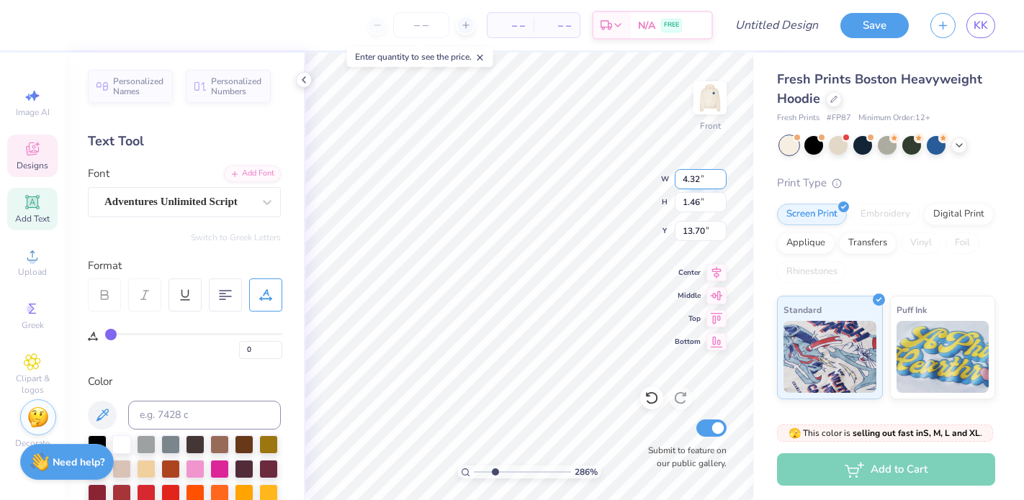
click at [719, 175] on input "4.32" at bounding box center [701, 179] width 52 height 20
click at [719, 175] on input "4.51" at bounding box center [701, 179] width 52 height 20
type input "4.70"
type input "1.20"
type input "16.28"
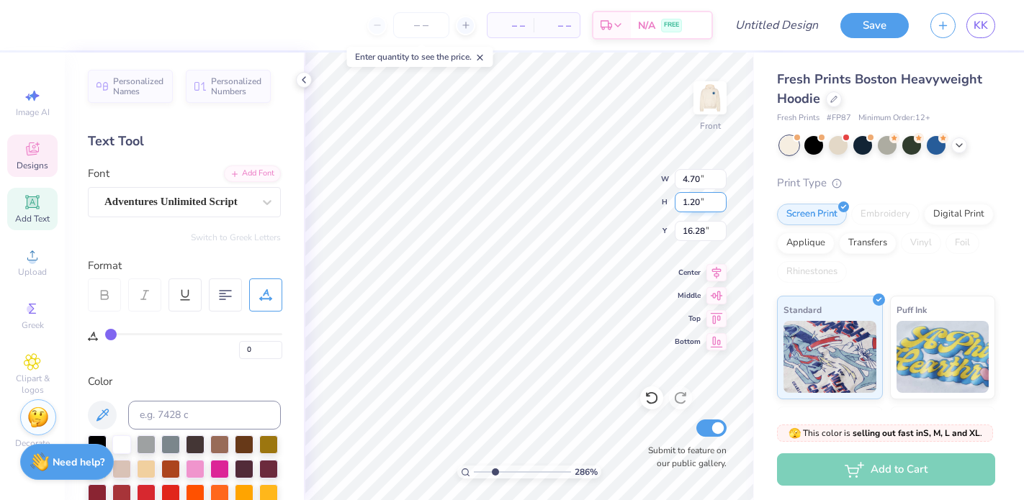
type input "2.00"
type input "0.76"
type input "15.40"
click at [722, 181] on input "1.99" at bounding box center [701, 179] width 52 height 20
click at [722, 181] on input "1.98" at bounding box center [701, 179] width 52 height 20
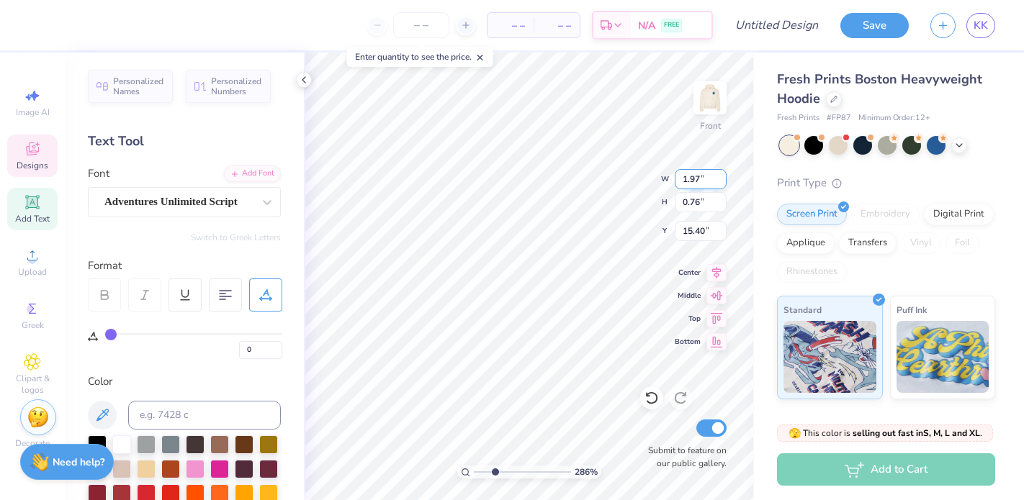
click at [722, 181] on input "1.97" at bounding box center [701, 179] width 52 height 20
click at [722, 181] on input "1.96" at bounding box center [701, 179] width 52 height 20
click at [722, 181] on input "1.95" at bounding box center [701, 179] width 52 height 20
click at [722, 181] on input "1.94" at bounding box center [701, 179] width 52 height 20
click at [722, 181] on input "1.68" at bounding box center [701, 179] width 52 height 20
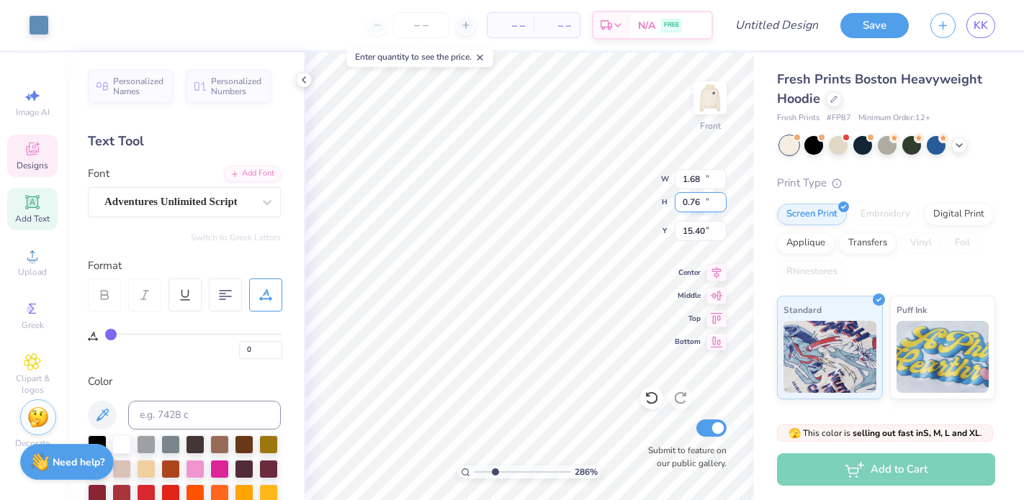
type input "10.58"
type input "10.32"
type input "10.25"
type input "2.00"
type input "0.76"
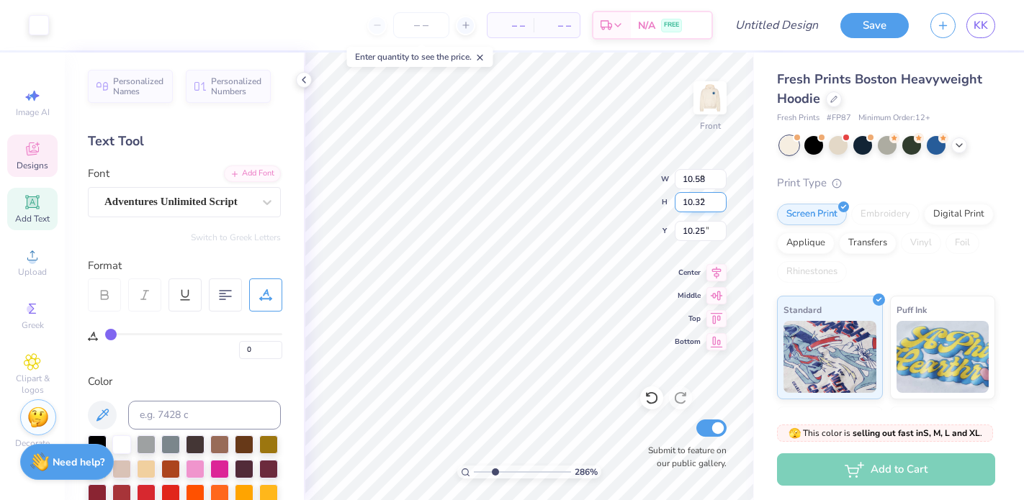
type input "15.40"
type input "4.28"
type input "1.46"
type input "13.70"
type input "4.87"
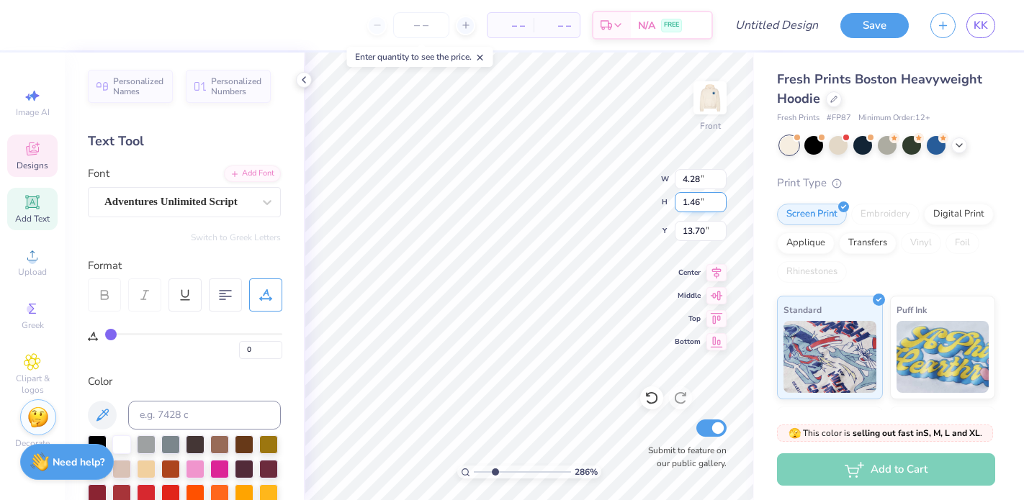
type input "1.66"
type input "13.75"
type input "4.70"
type input "1.20"
type input "16.28"
